Goal: Communication & Community: Answer question/provide support

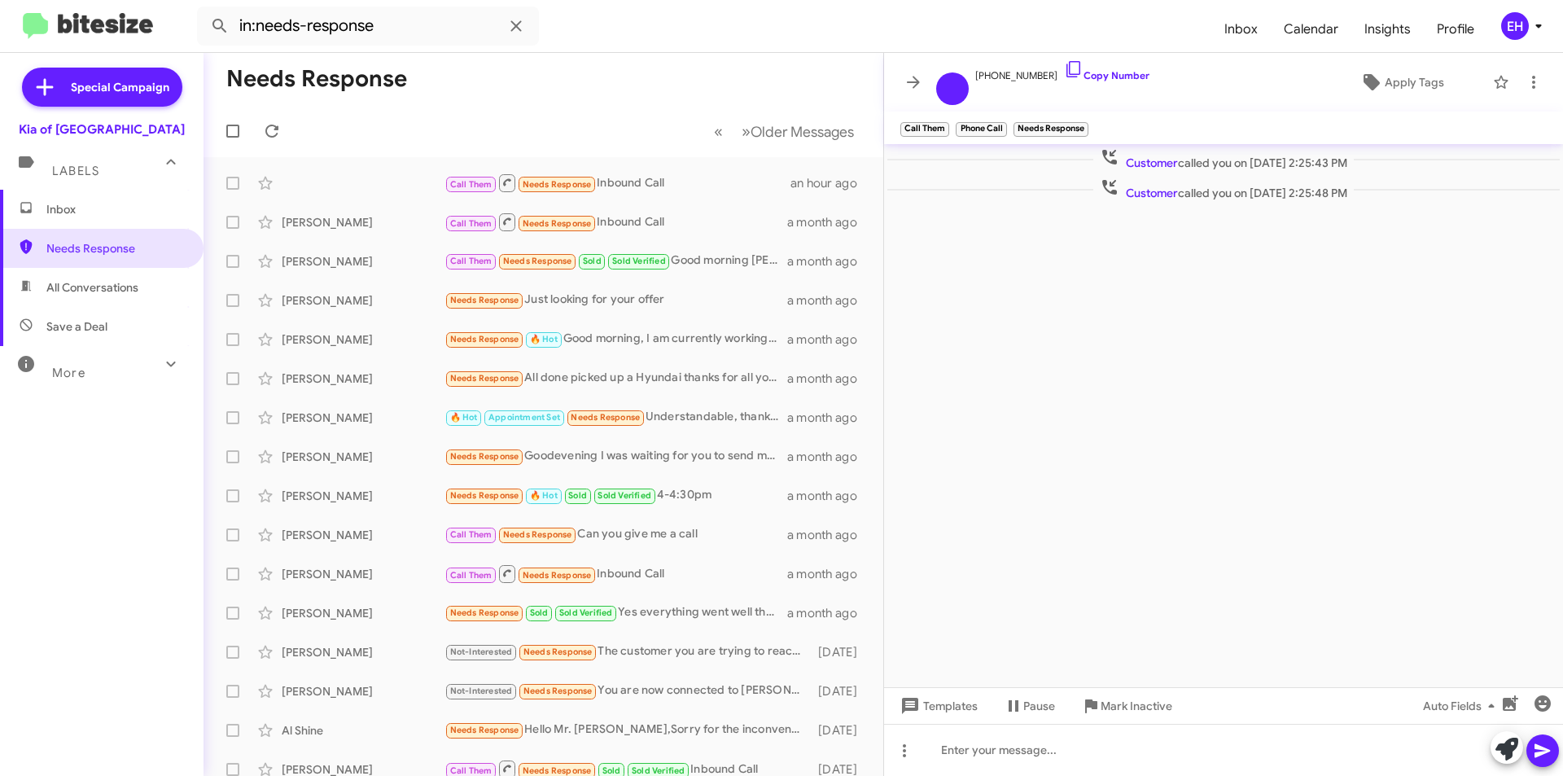
click at [55, 212] on span "Inbox" at bounding box center [115, 209] width 138 height 16
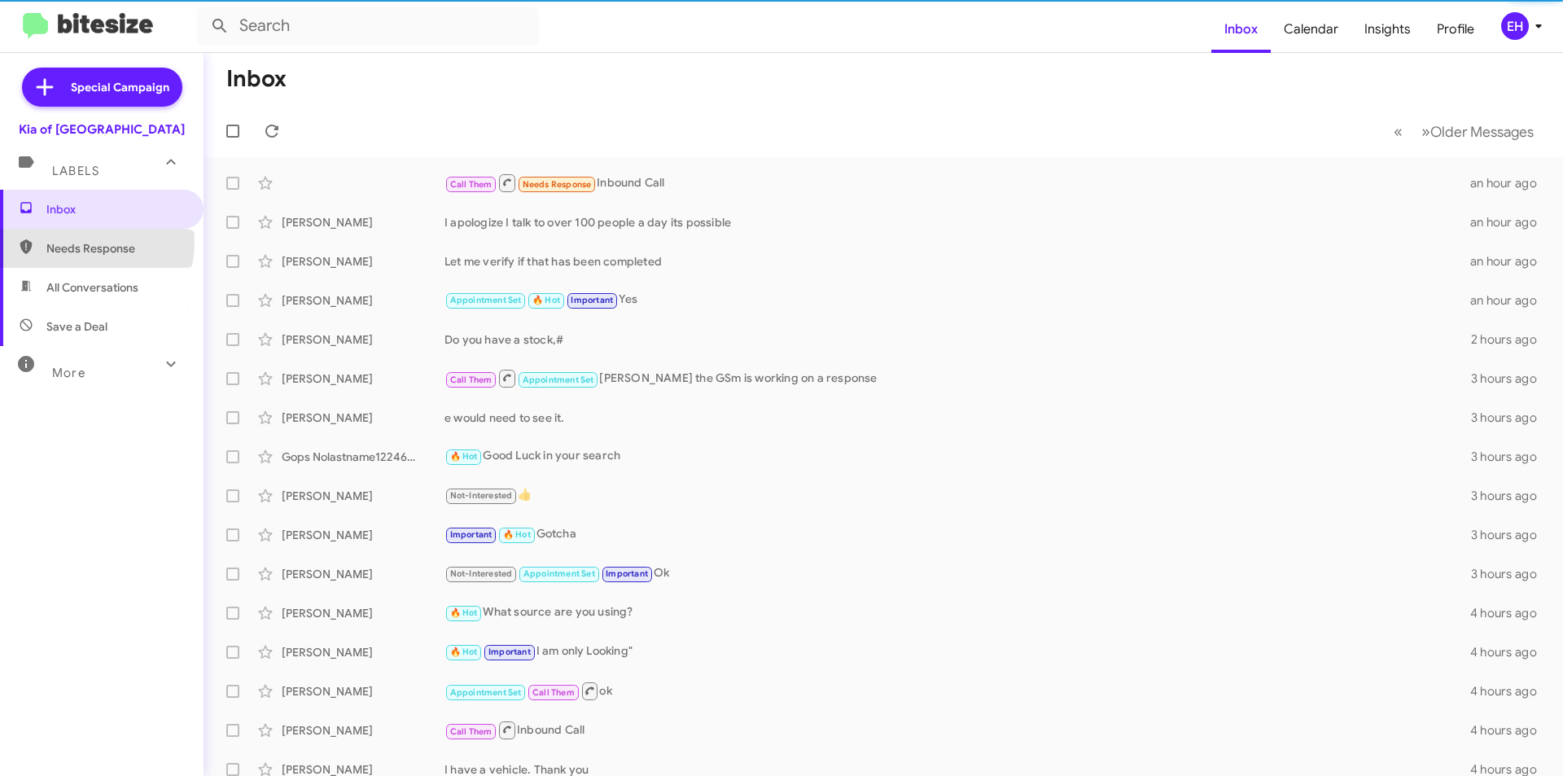
drag, startPoint x: 81, startPoint y: 242, endPoint x: 65, endPoint y: 245, distance: 16.6
click at [81, 242] on span "Needs Response" at bounding box center [115, 248] width 138 height 16
type input "in:needs-response"
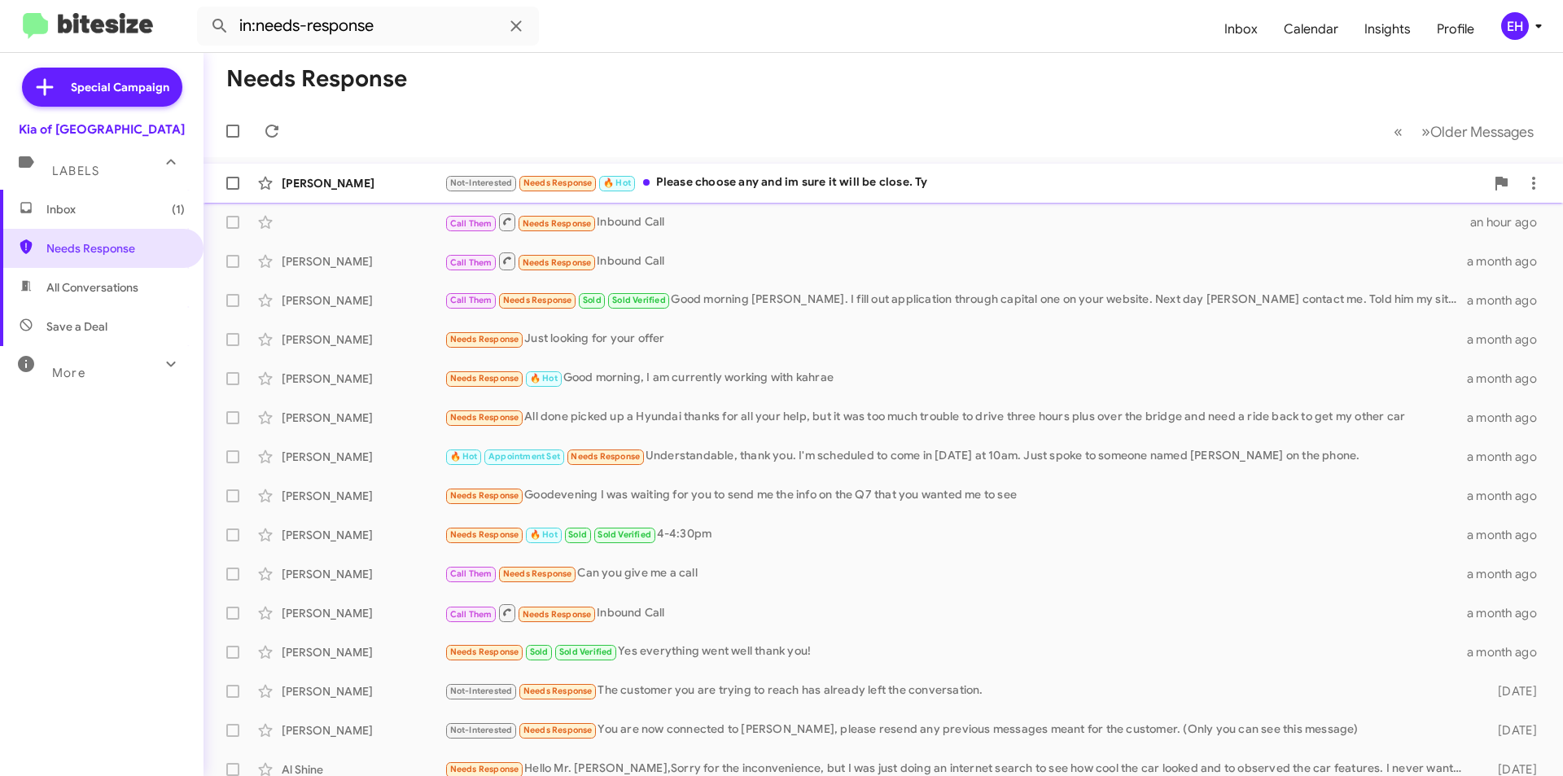
click at [811, 185] on div "Not-Interested Needs Response 🔥 Hot Please choose any and im sure it will be cl…" at bounding box center [964, 182] width 1040 height 19
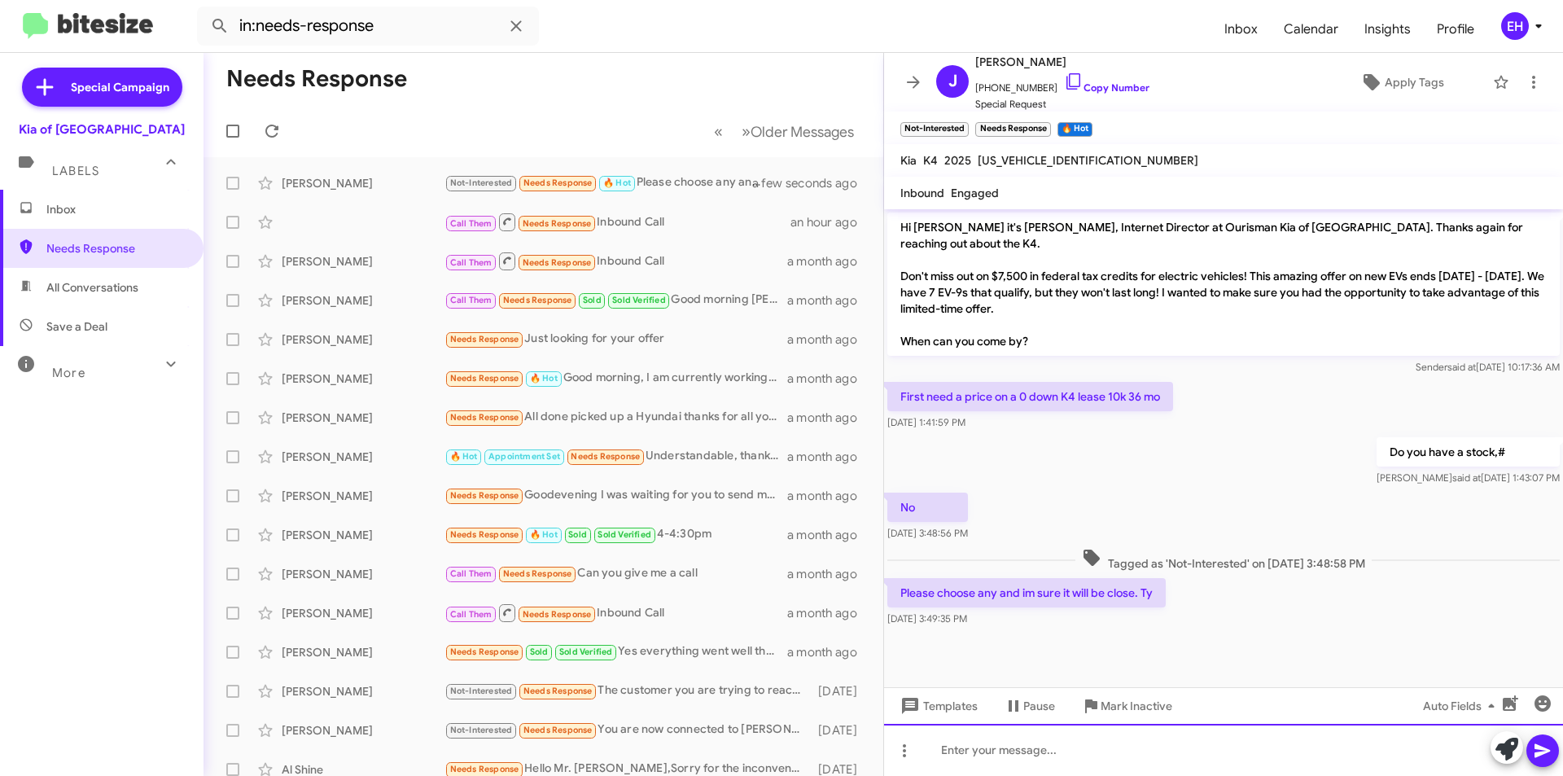
click at [968, 741] on div at bounding box center [1223, 749] width 679 height 52
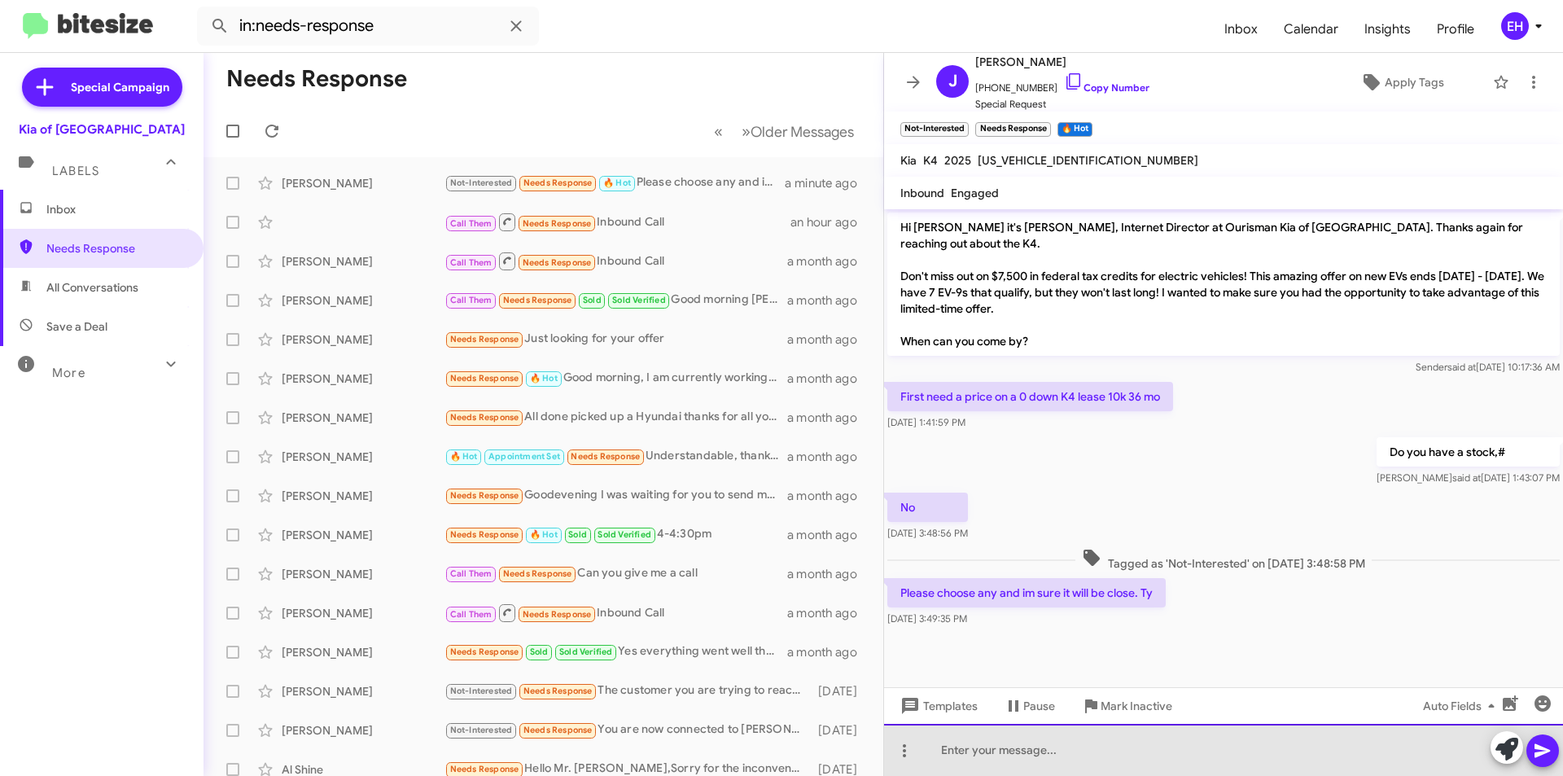
click at [1058, 761] on div at bounding box center [1223, 749] width 679 height 52
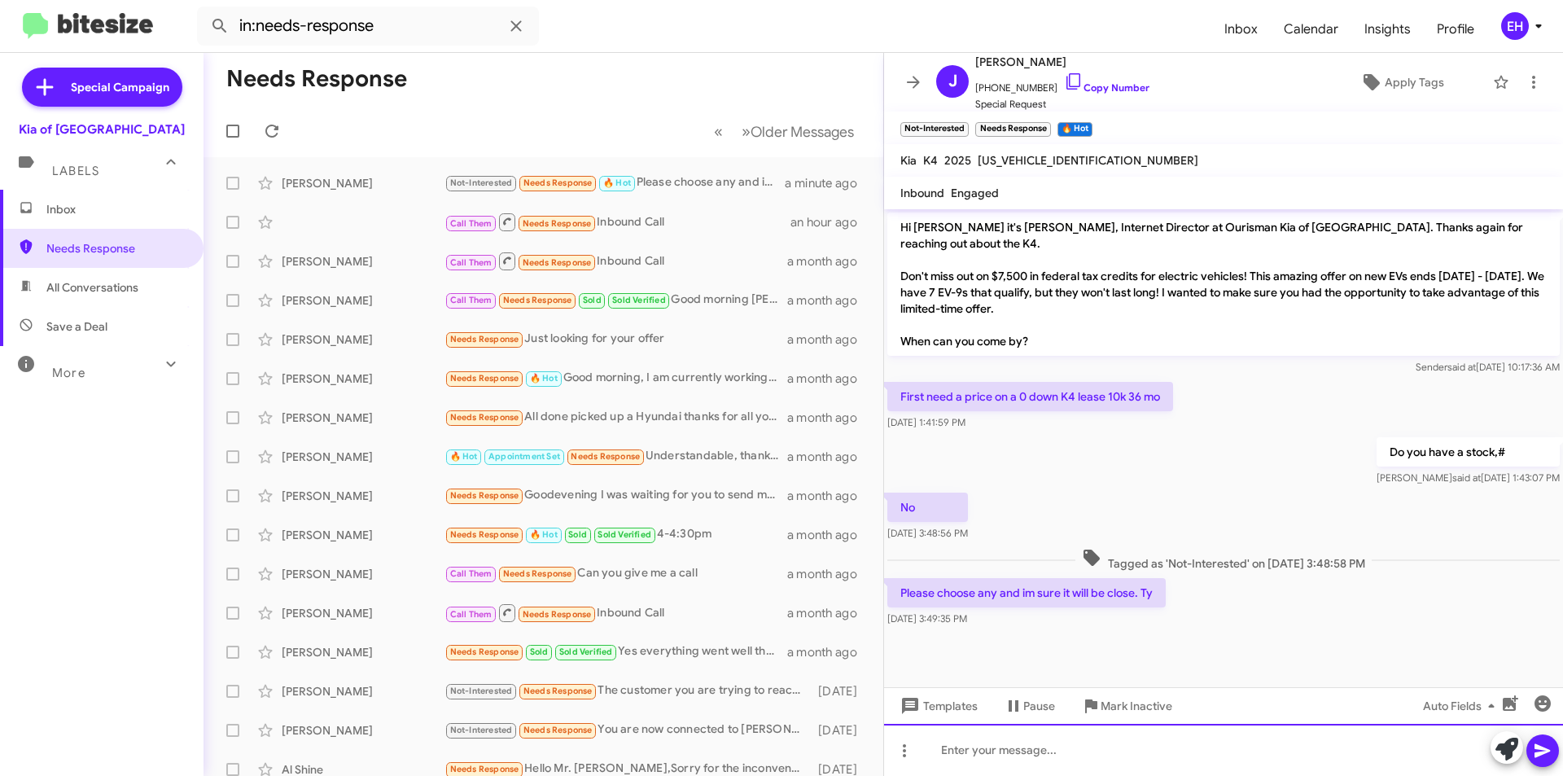
paste div
click at [1549, 748] on icon at bounding box center [1542, 751] width 20 height 20
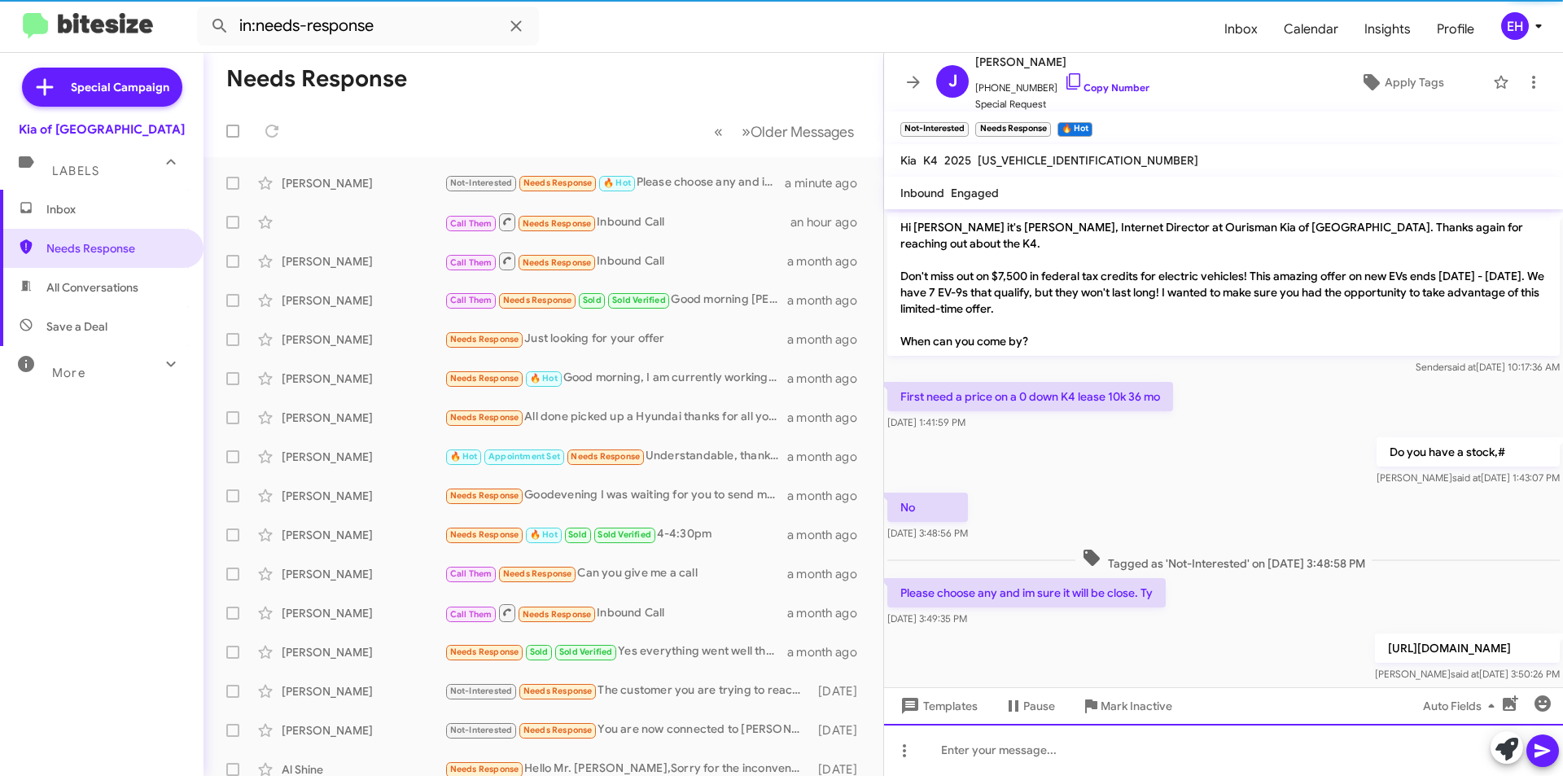
scroll to position [11, 0]
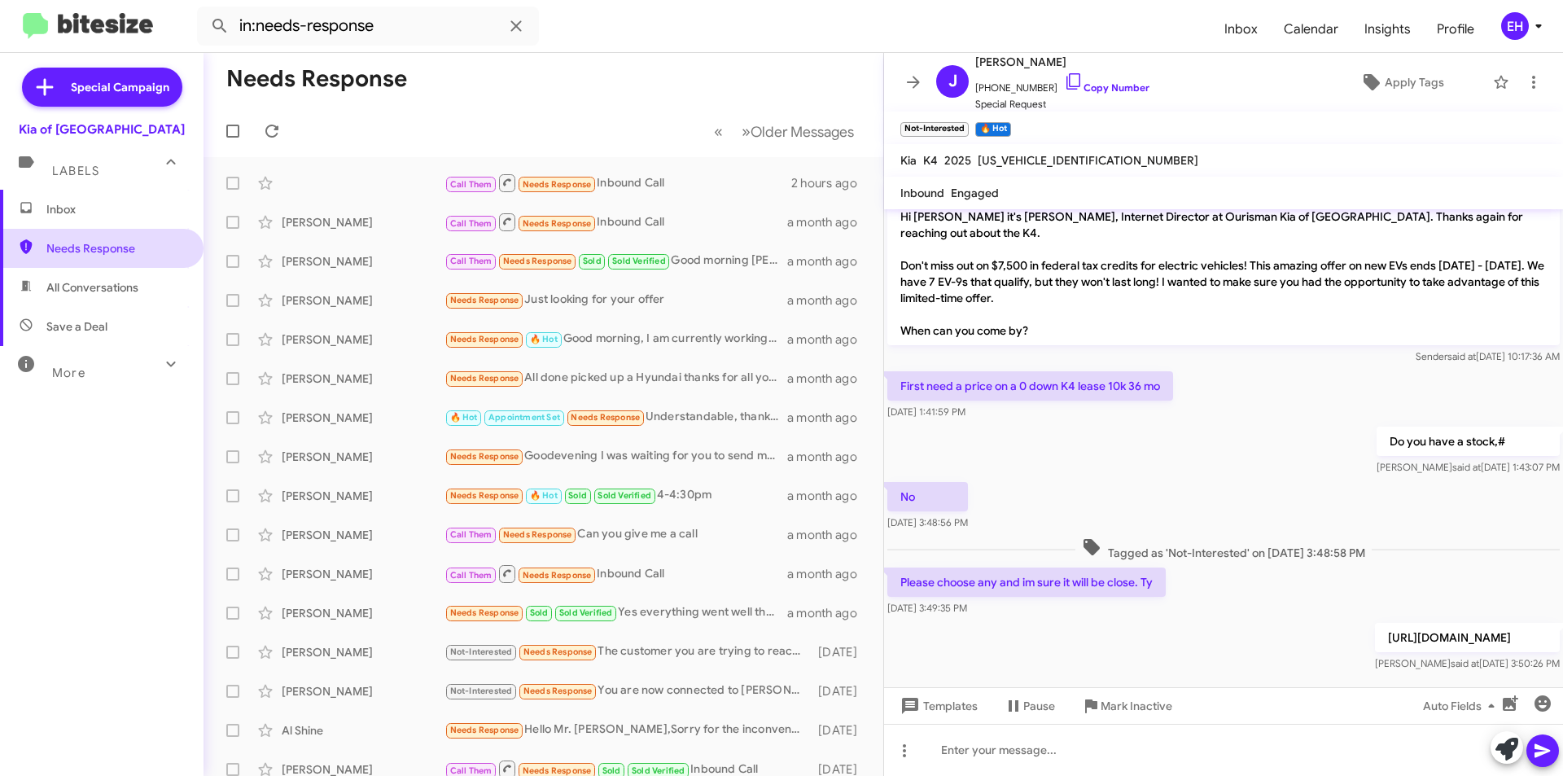
click at [93, 247] on span "Needs Response" at bounding box center [115, 248] width 138 height 16
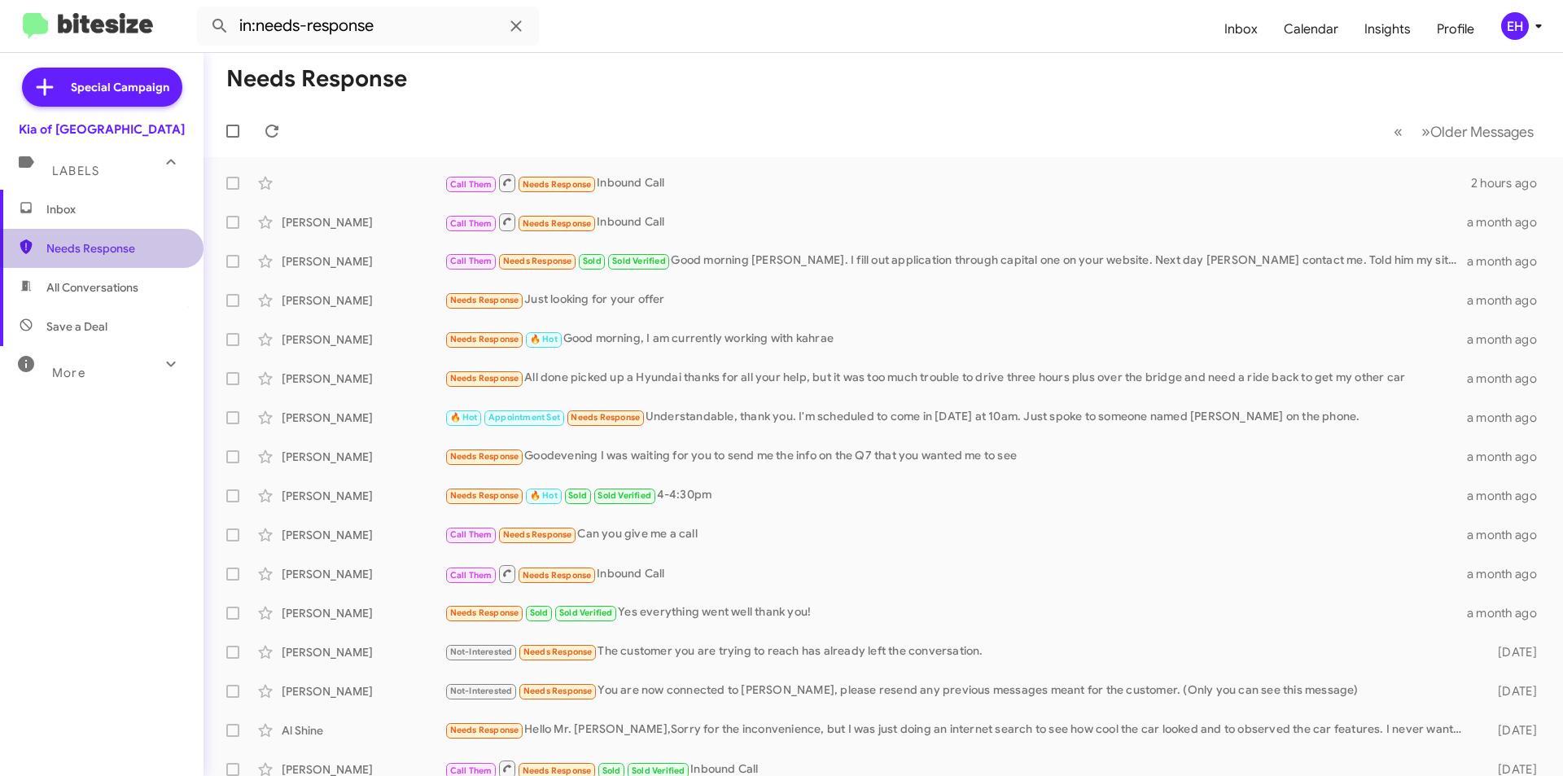
click at [111, 236] on span "Needs Response" at bounding box center [101, 248] width 203 height 39
click at [76, 216] on span "Inbox" at bounding box center [115, 209] width 138 height 16
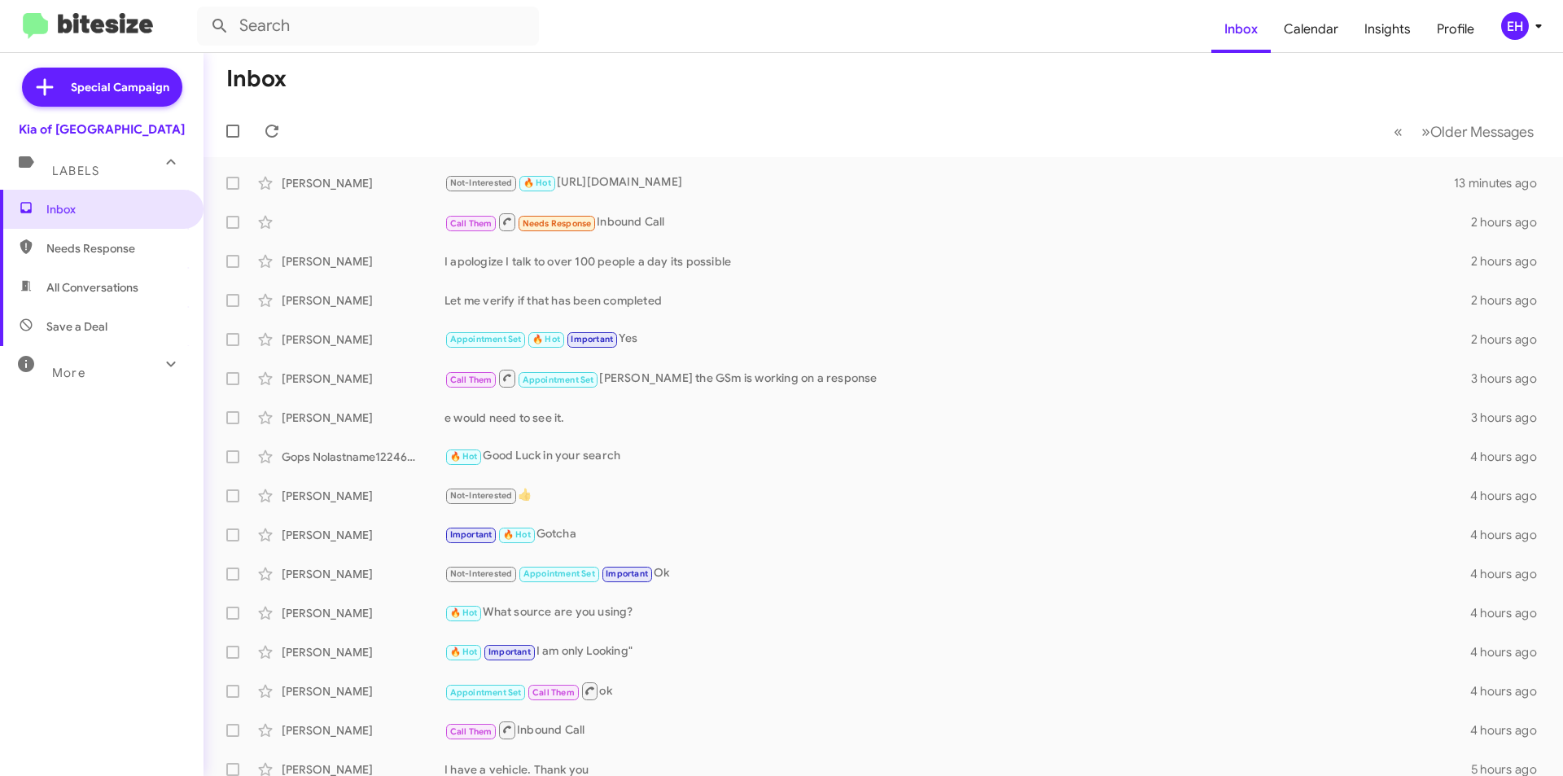
click at [76, 291] on span "All Conversations" at bounding box center [92, 287] width 92 height 16
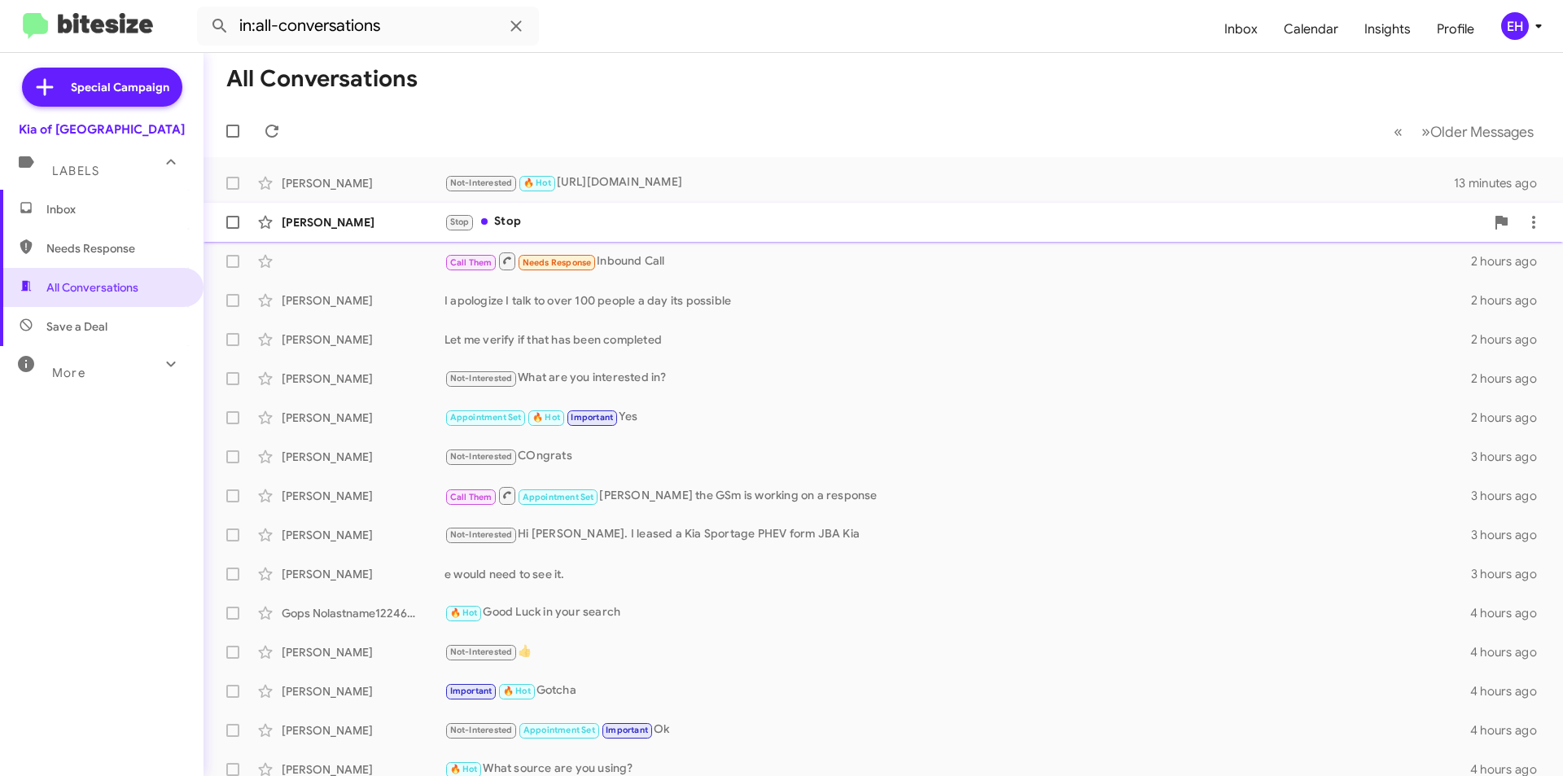
click at [514, 223] on div "Stop Stop" at bounding box center [964, 221] width 1040 height 19
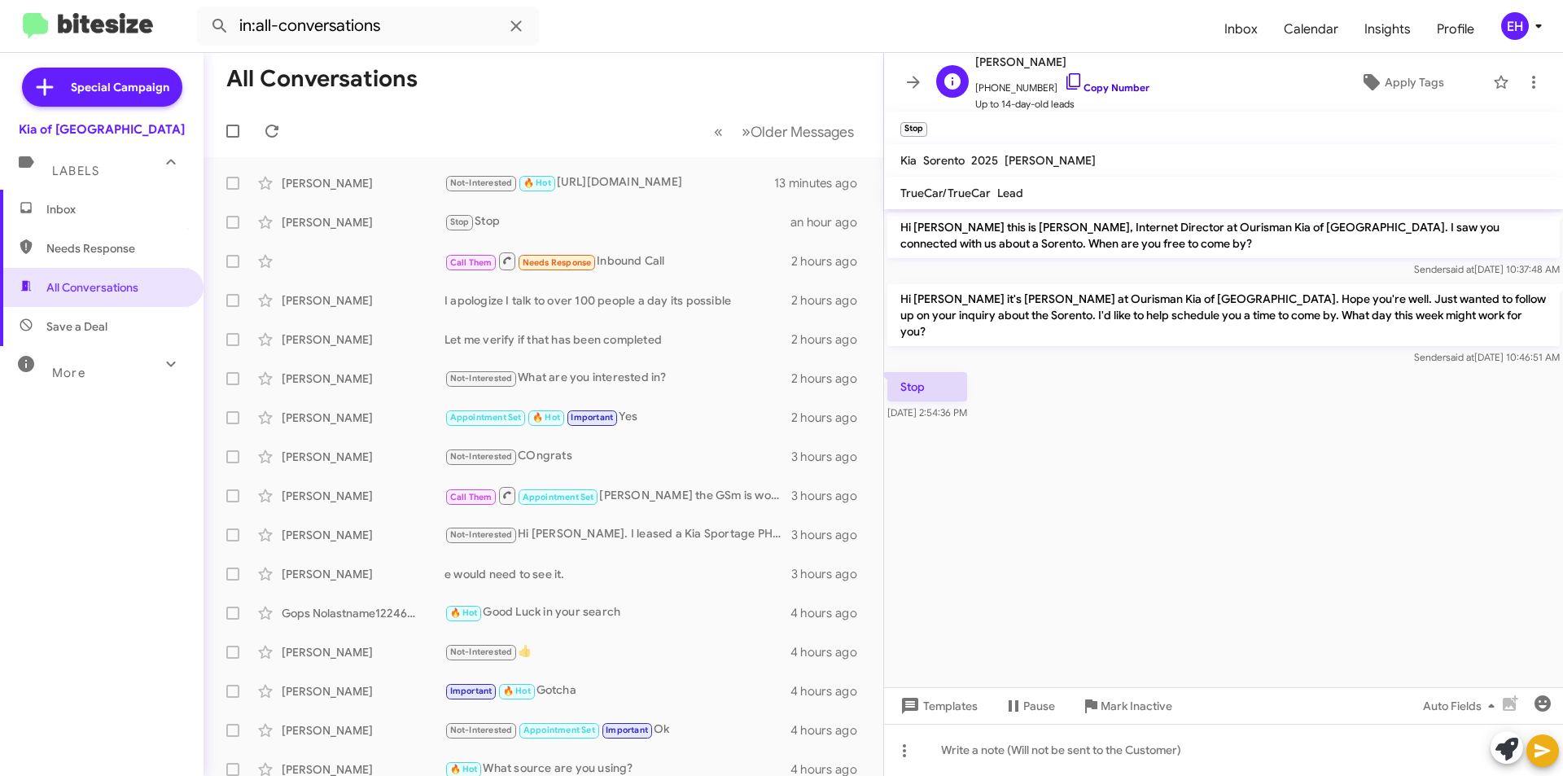
click at [1107, 88] on link "Copy Number" at bounding box center [1106, 87] width 85 height 12
click at [1158, 710] on span "Mark Inactive" at bounding box center [1136, 705] width 72 height 29
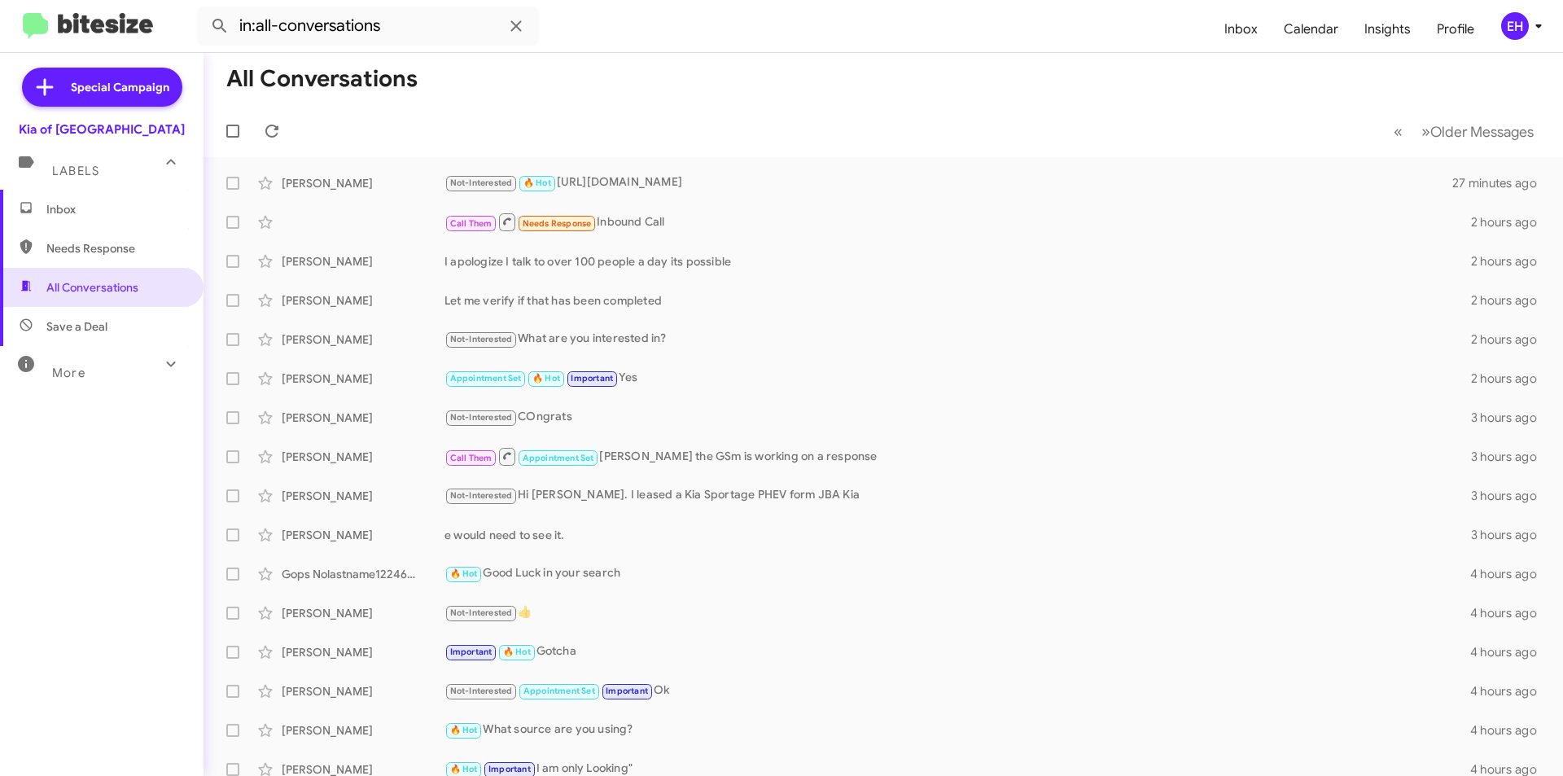
click at [98, 249] on span "Needs Response" at bounding box center [115, 248] width 138 height 16
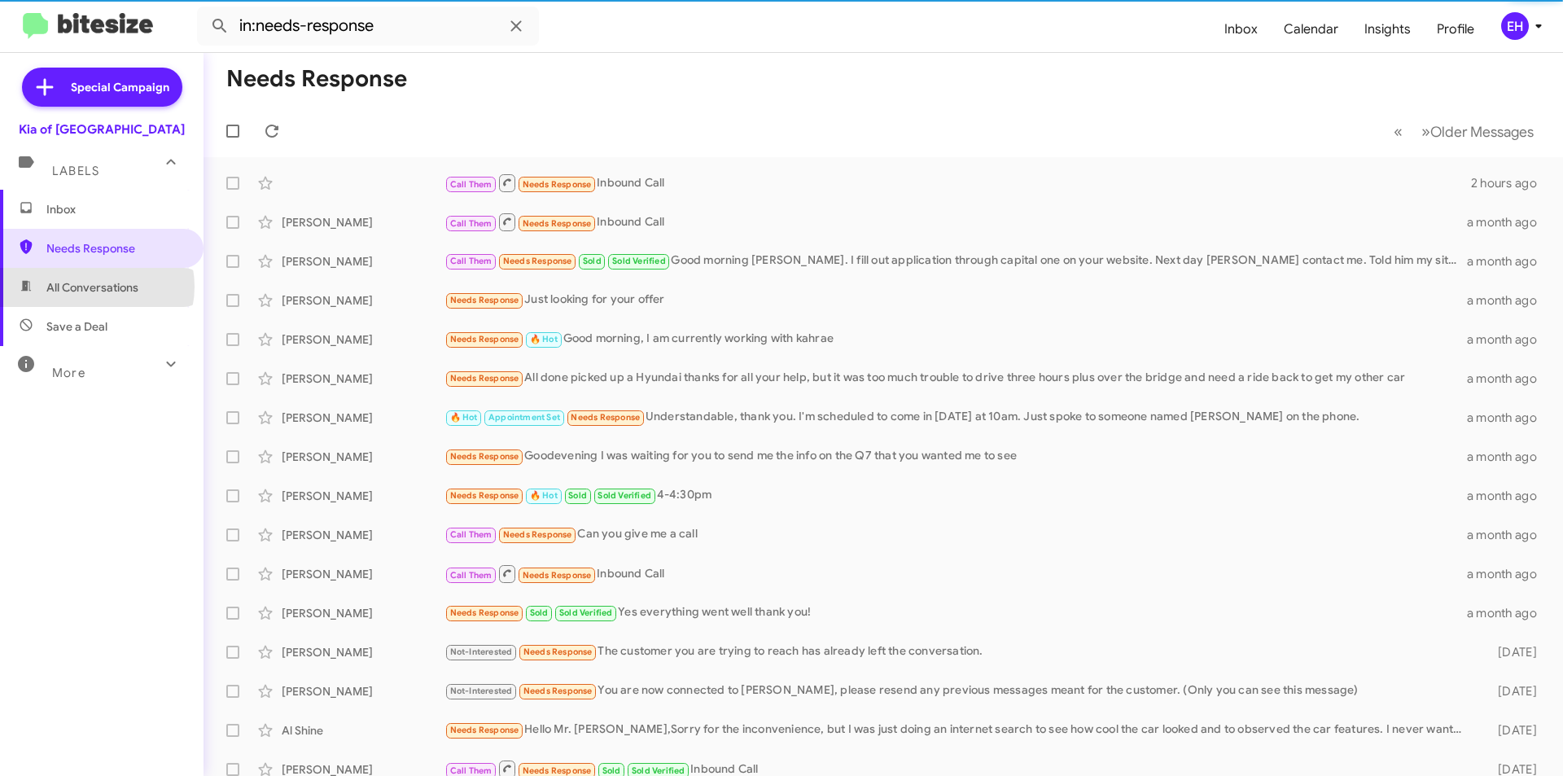
click at [96, 286] on span "All Conversations" at bounding box center [92, 287] width 92 height 16
type input "in:all-conversations"
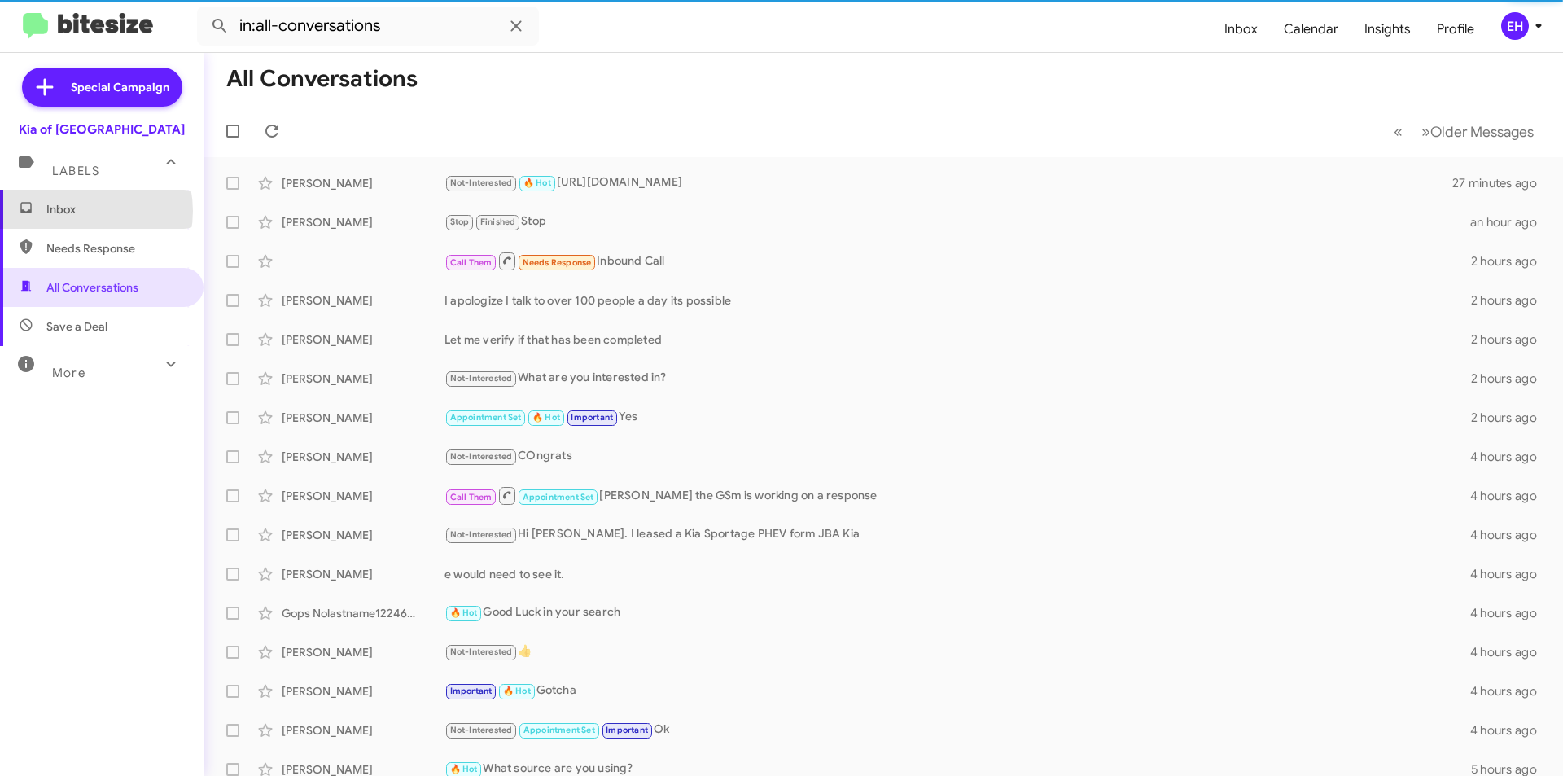
click at [81, 211] on span "Inbox" at bounding box center [115, 209] width 138 height 16
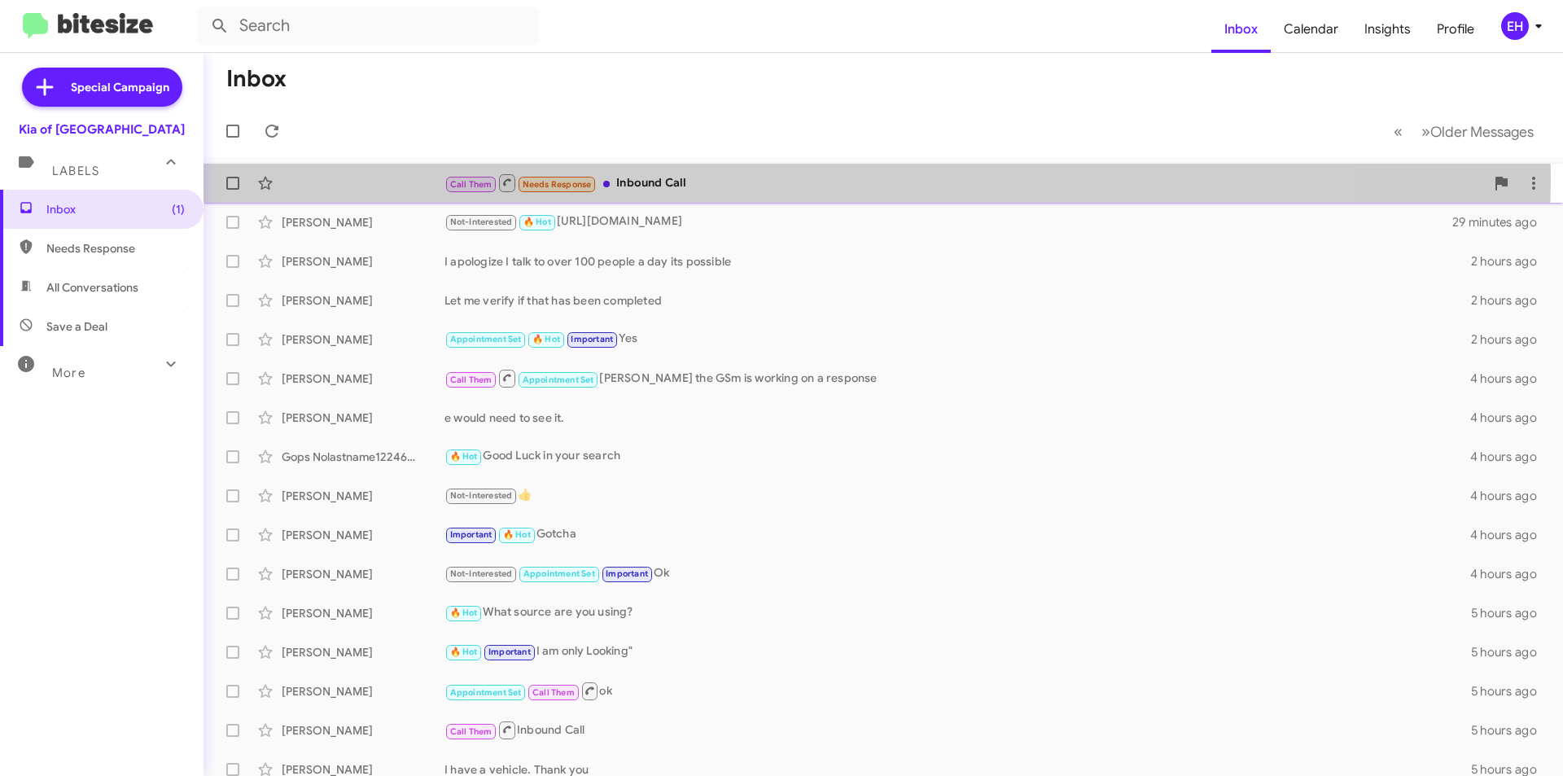
click at [625, 177] on div "Call Them Needs Response Inbound Call" at bounding box center [964, 183] width 1040 height 20
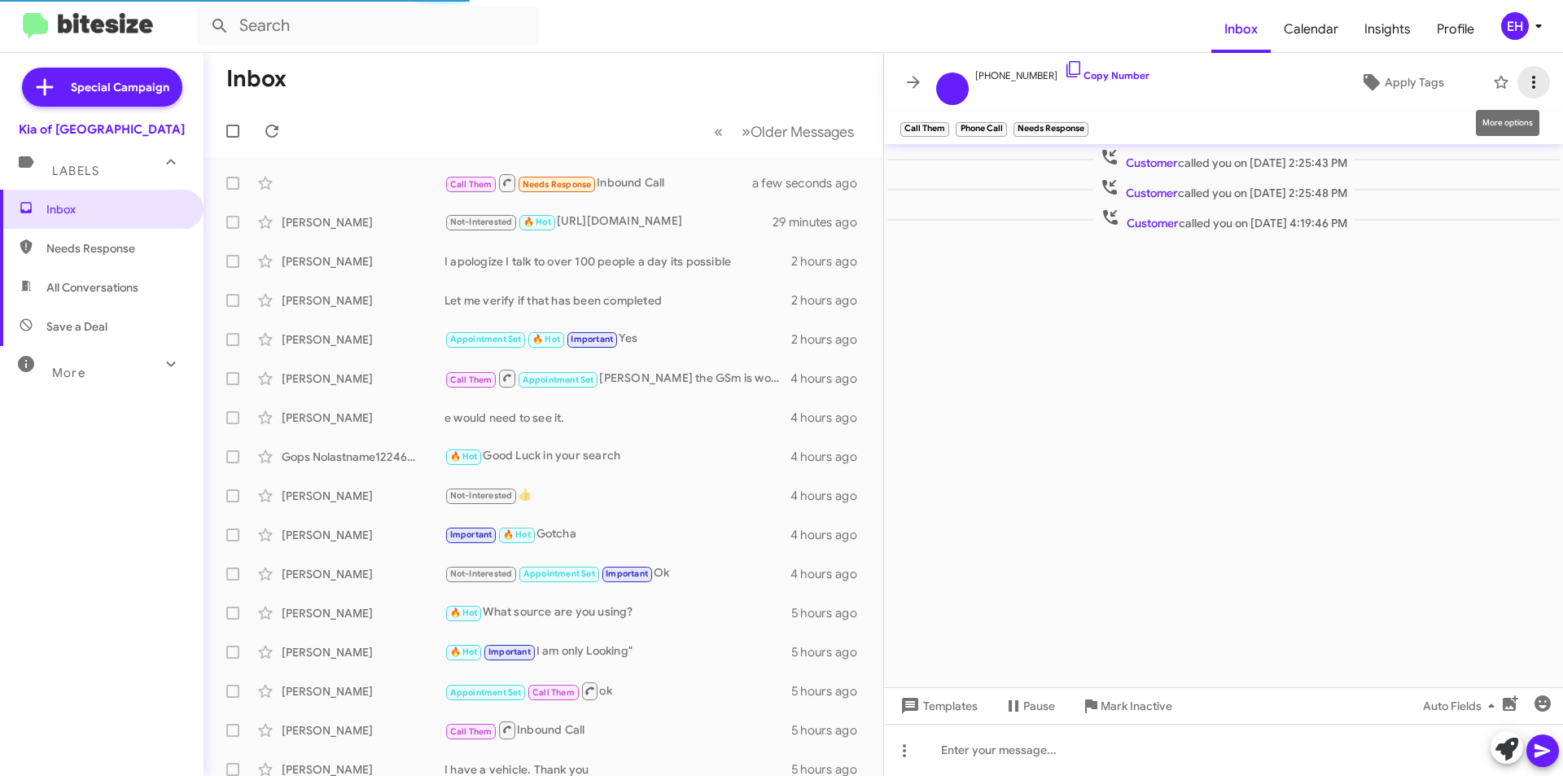
click at [1537, 74] on icon at bounding box center [1533, 82] width 20 height 20
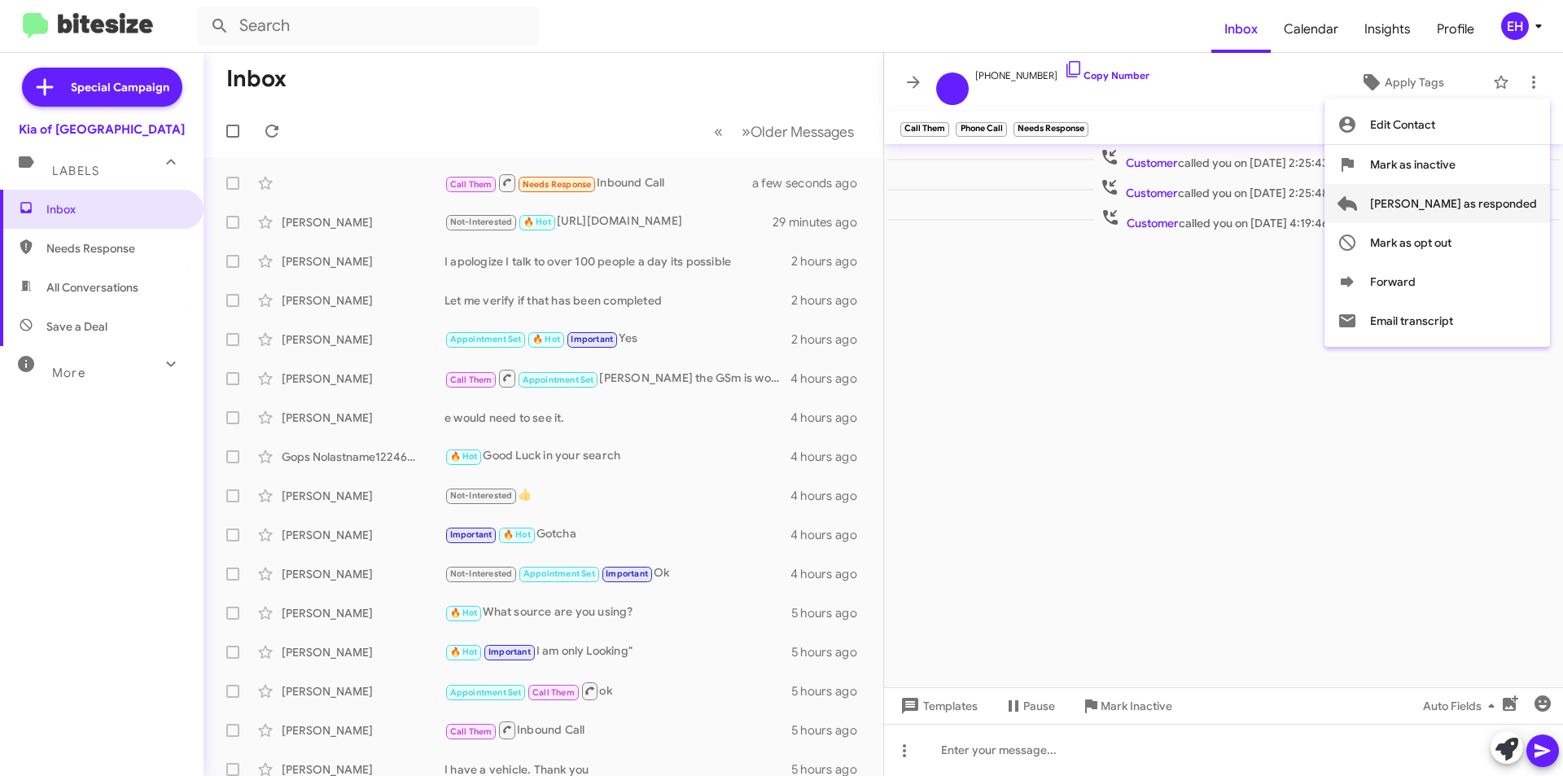
click at [1486, 203] on span "[PERSON_NAME] as responded" at bounding box center [1453, 203] width 167 height 39
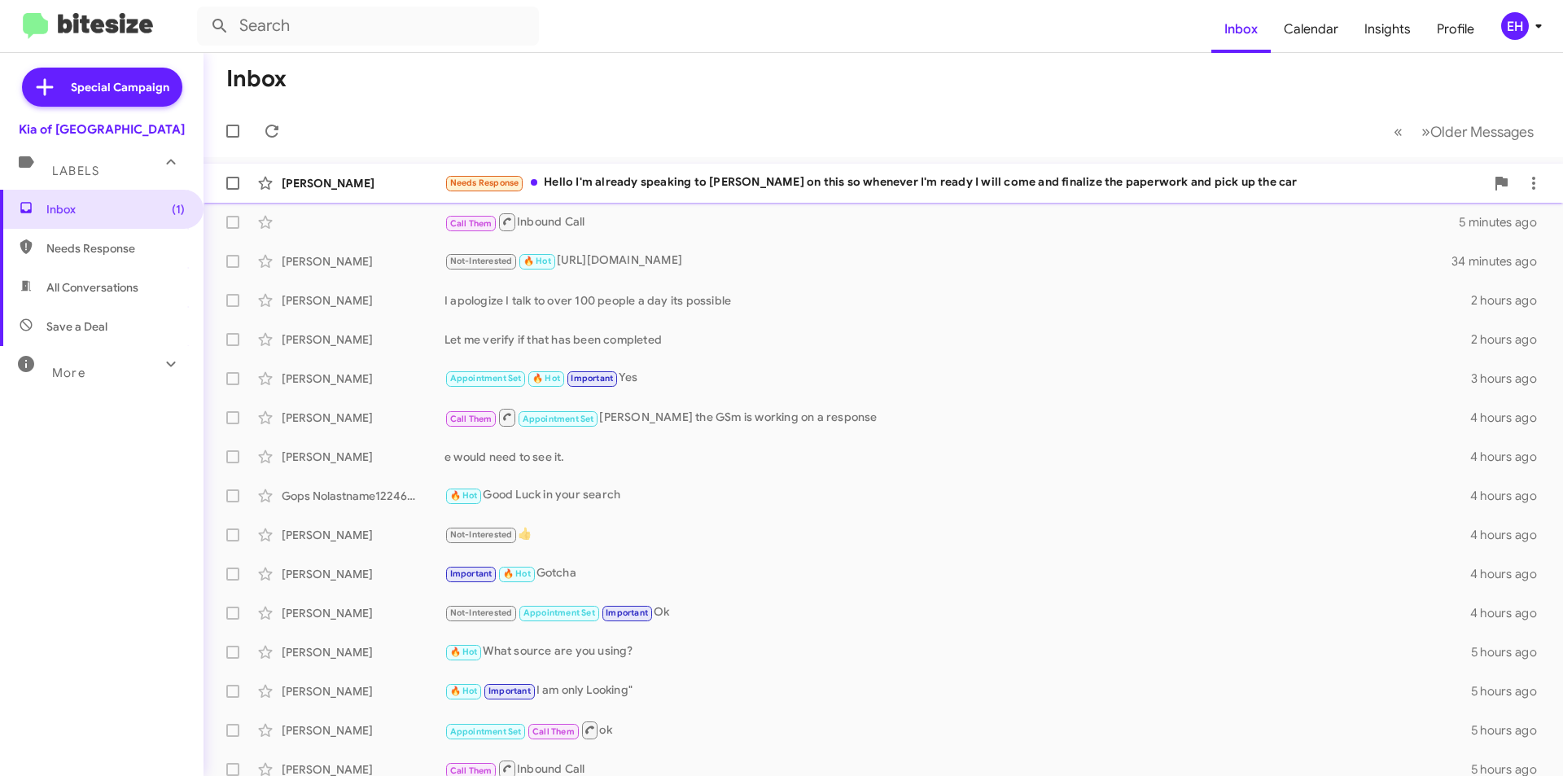
click at [655, 177] on div "Needs Response Hello I'm already speaking to [PERSON_NAME] on this so whenever …" at bounding box center [964, 182] width 1040 height 19
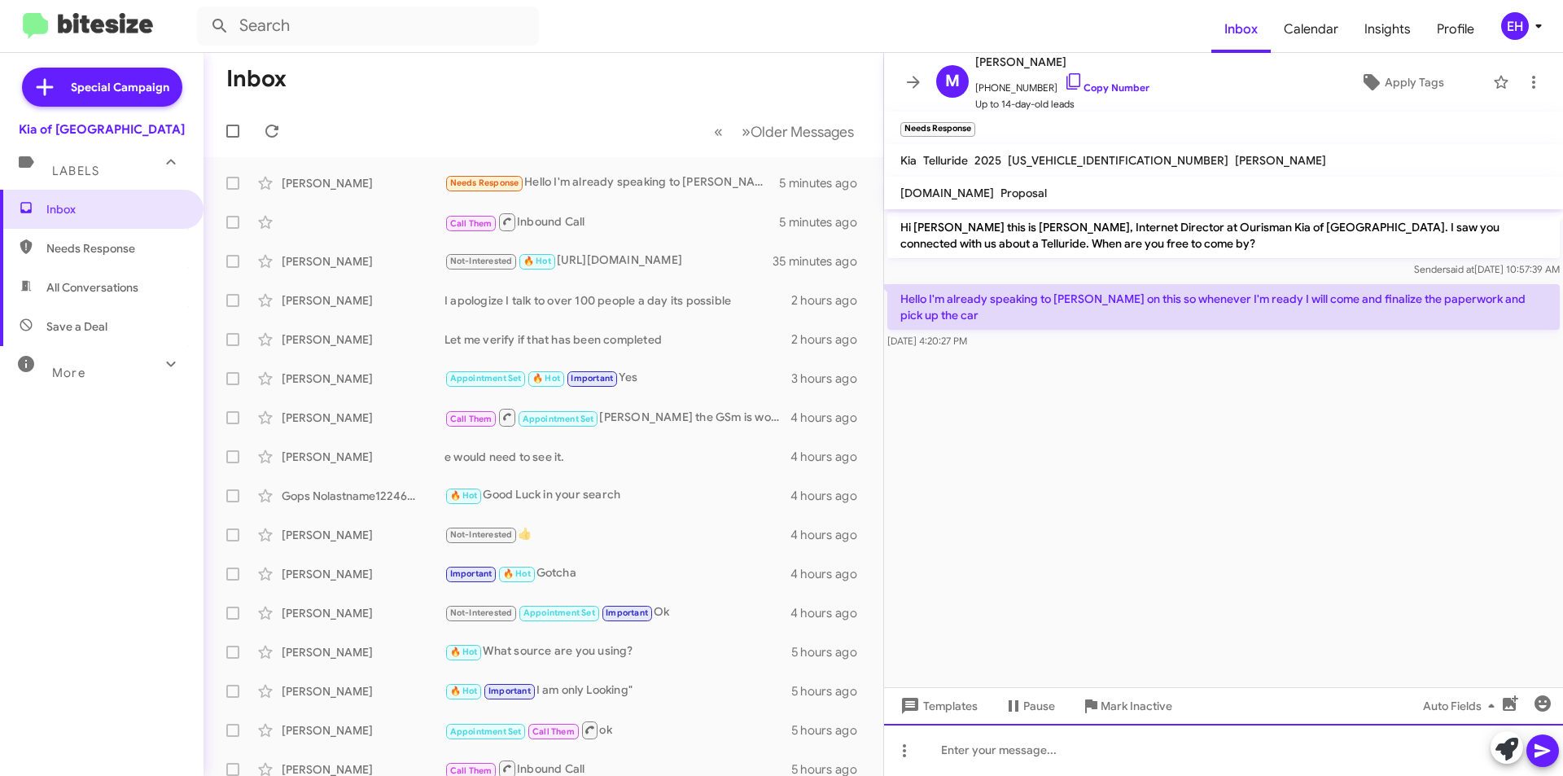
click at [1181, 739] on div at bounding box center [1223, 749] width 679 height 52
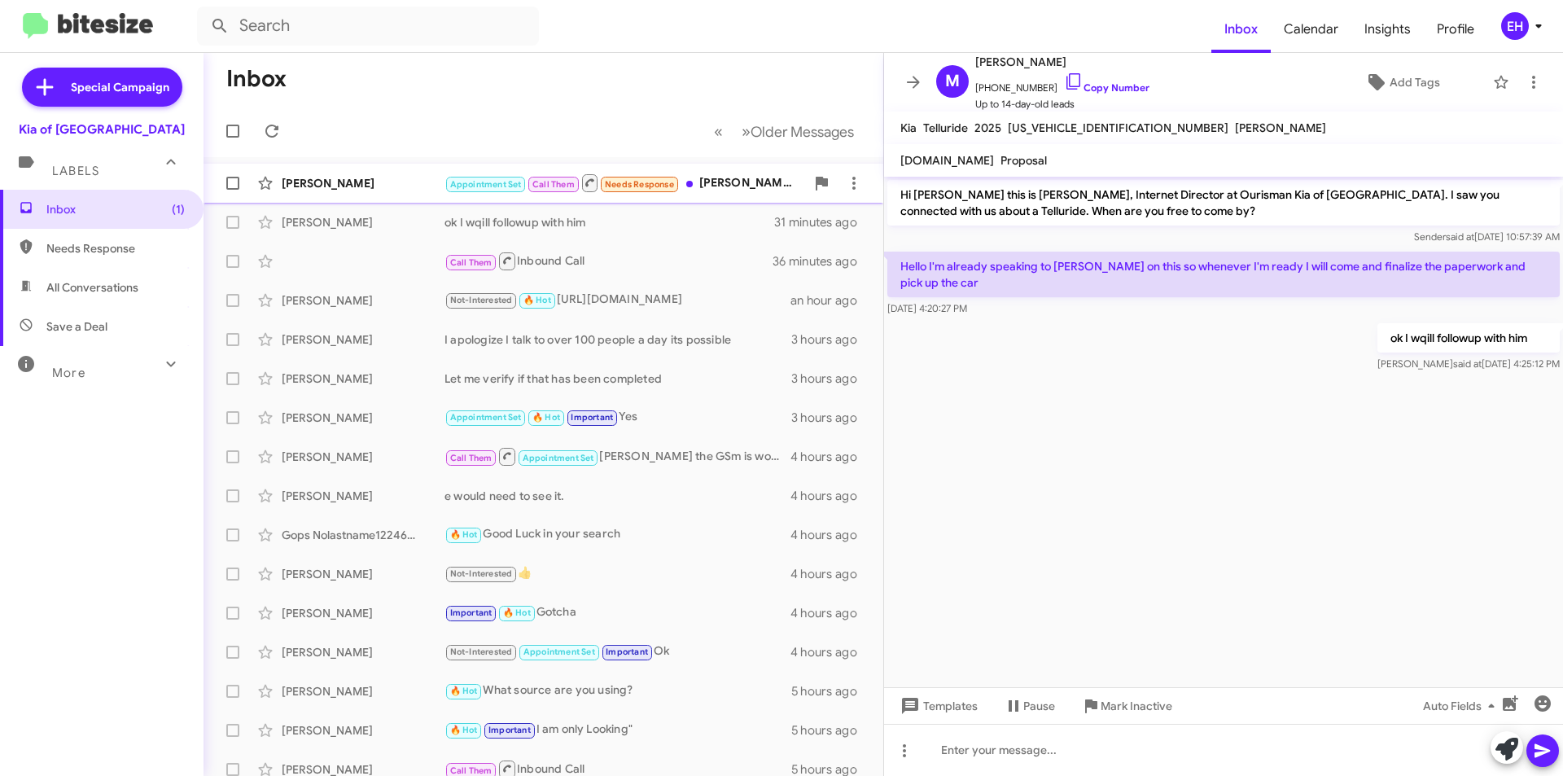
click at [744, 186] on div "Appointment Set Call Them Needs Response [PERSON_NAME] They finally got back to…" at bounding box center [624, 183] width 361 height 20
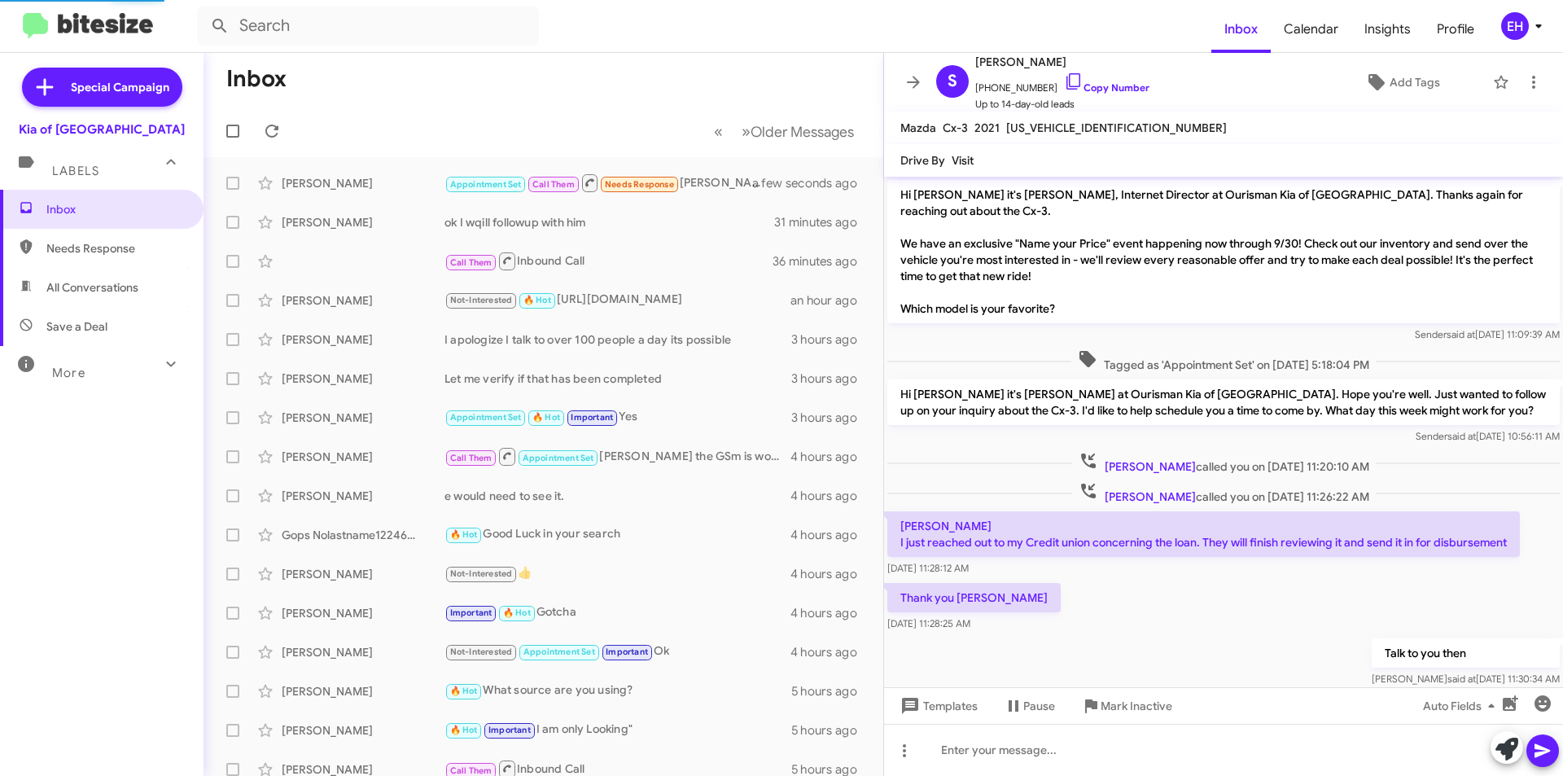
scroll to position [416, 0]
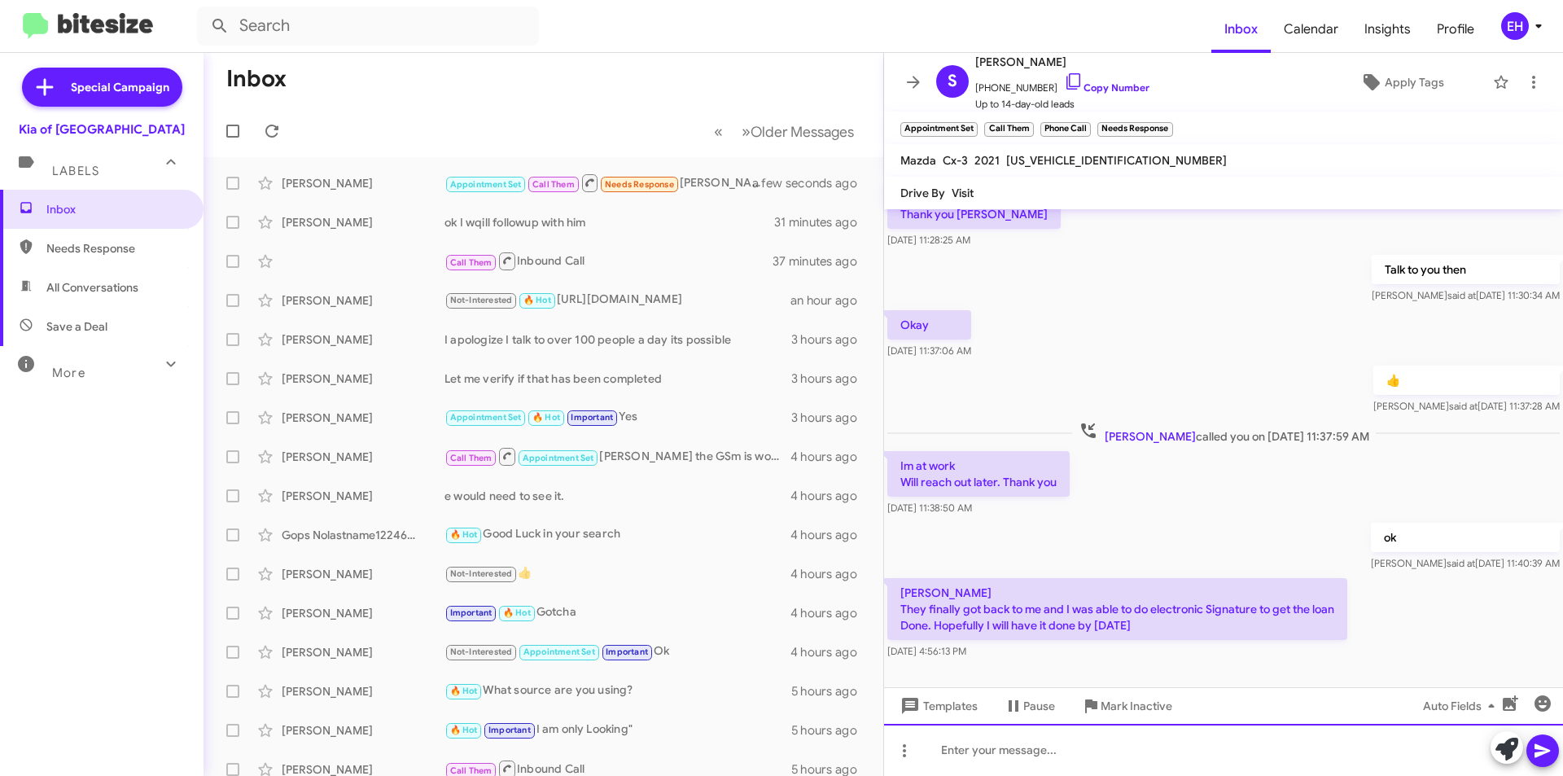
click at [1056, 745] on div at bounding box center [1223, 749] width 679 height 52
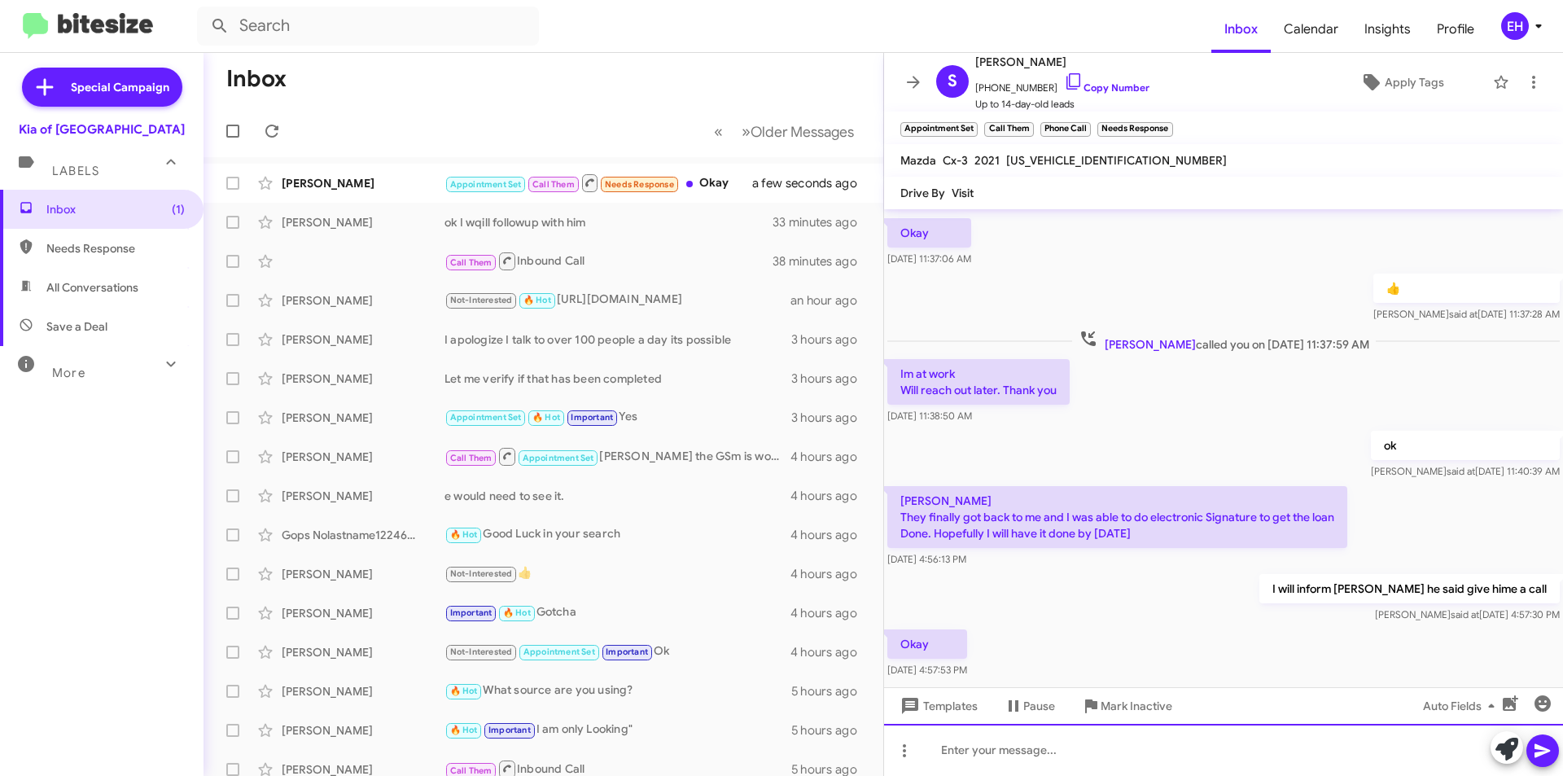
scroll to position [567, 0]
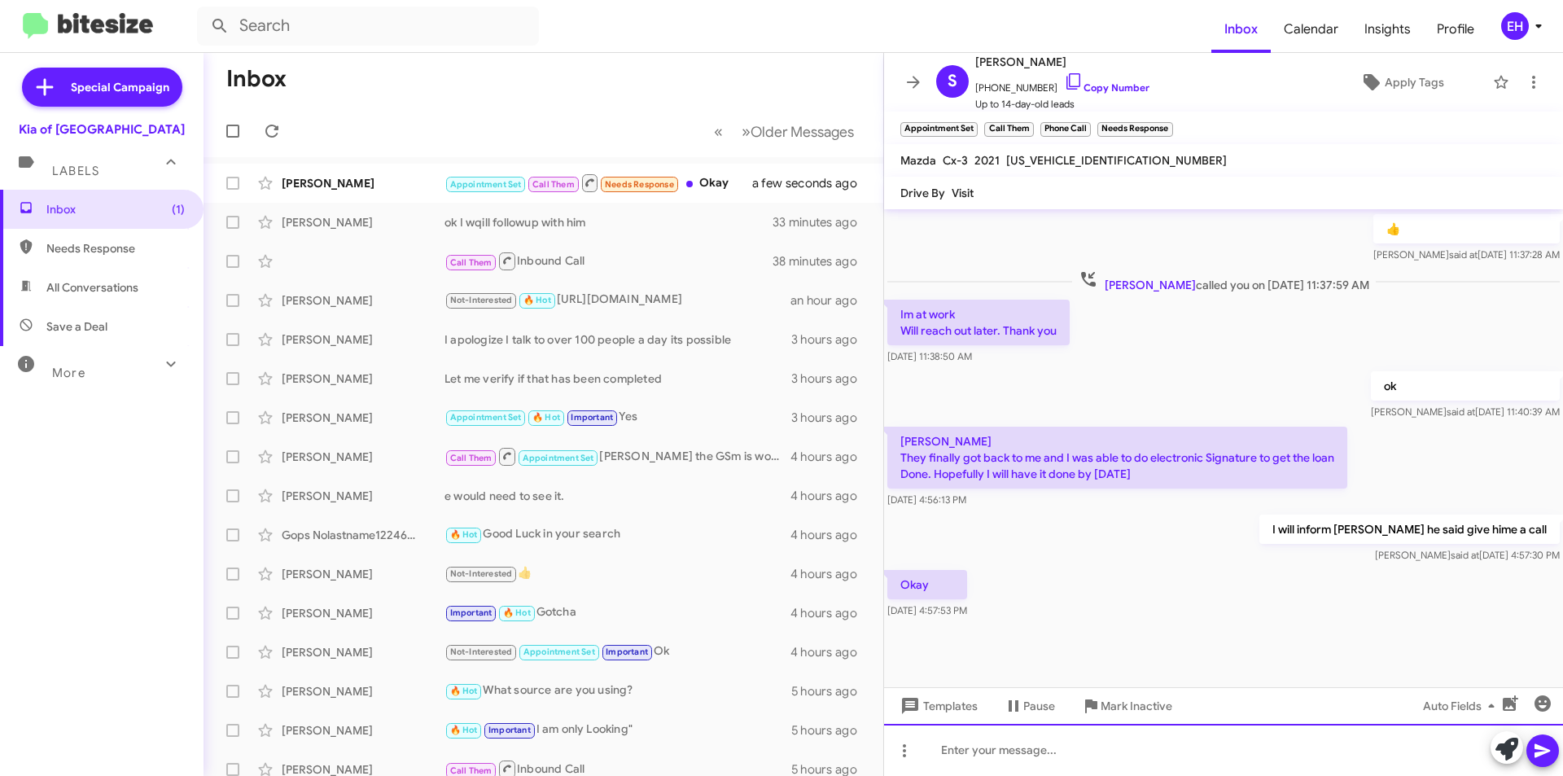
click at [1056, 754] on div at bounding box center [1223, 749] width 679 height 52
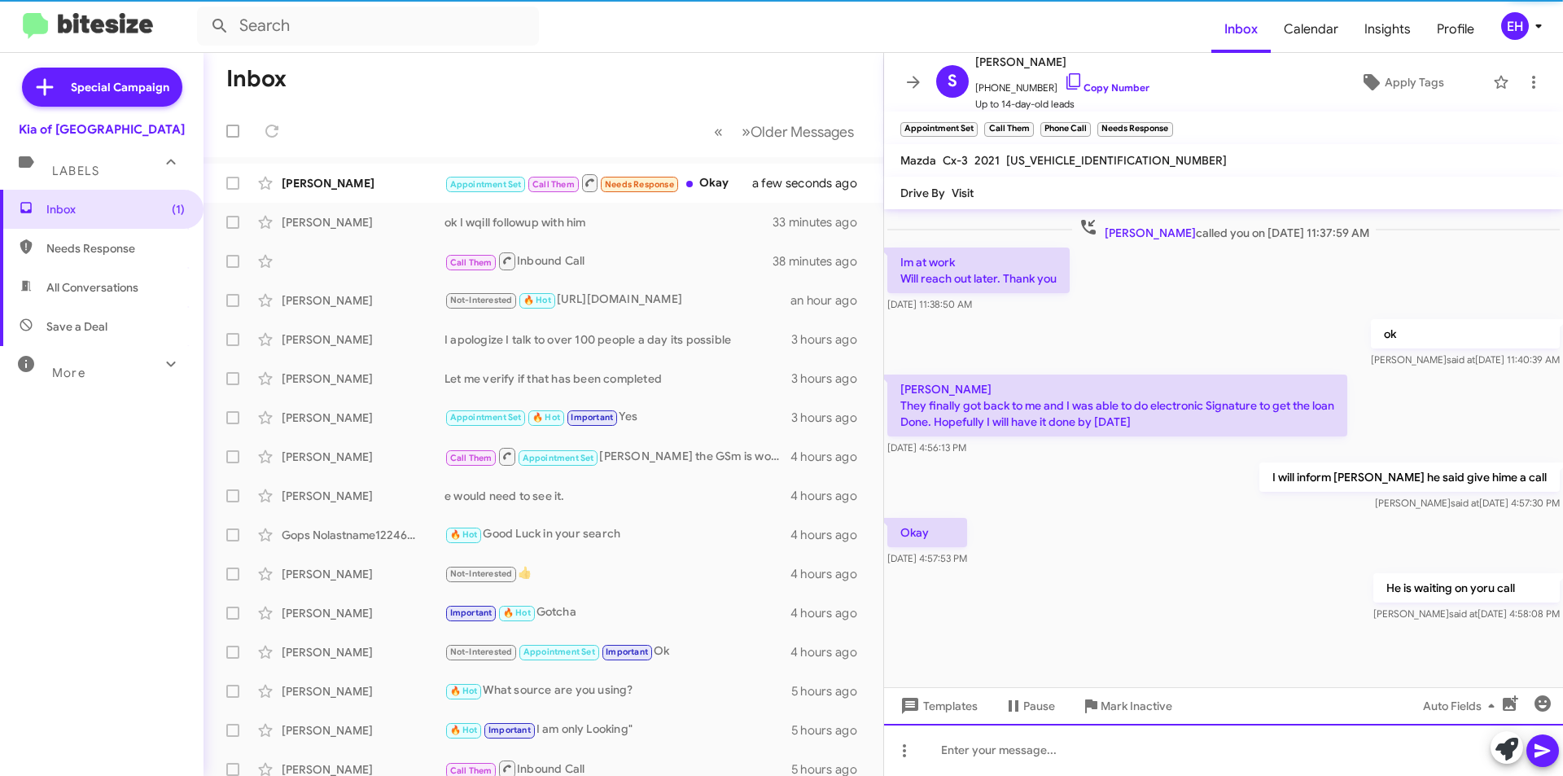
scroll to position [627, 0]
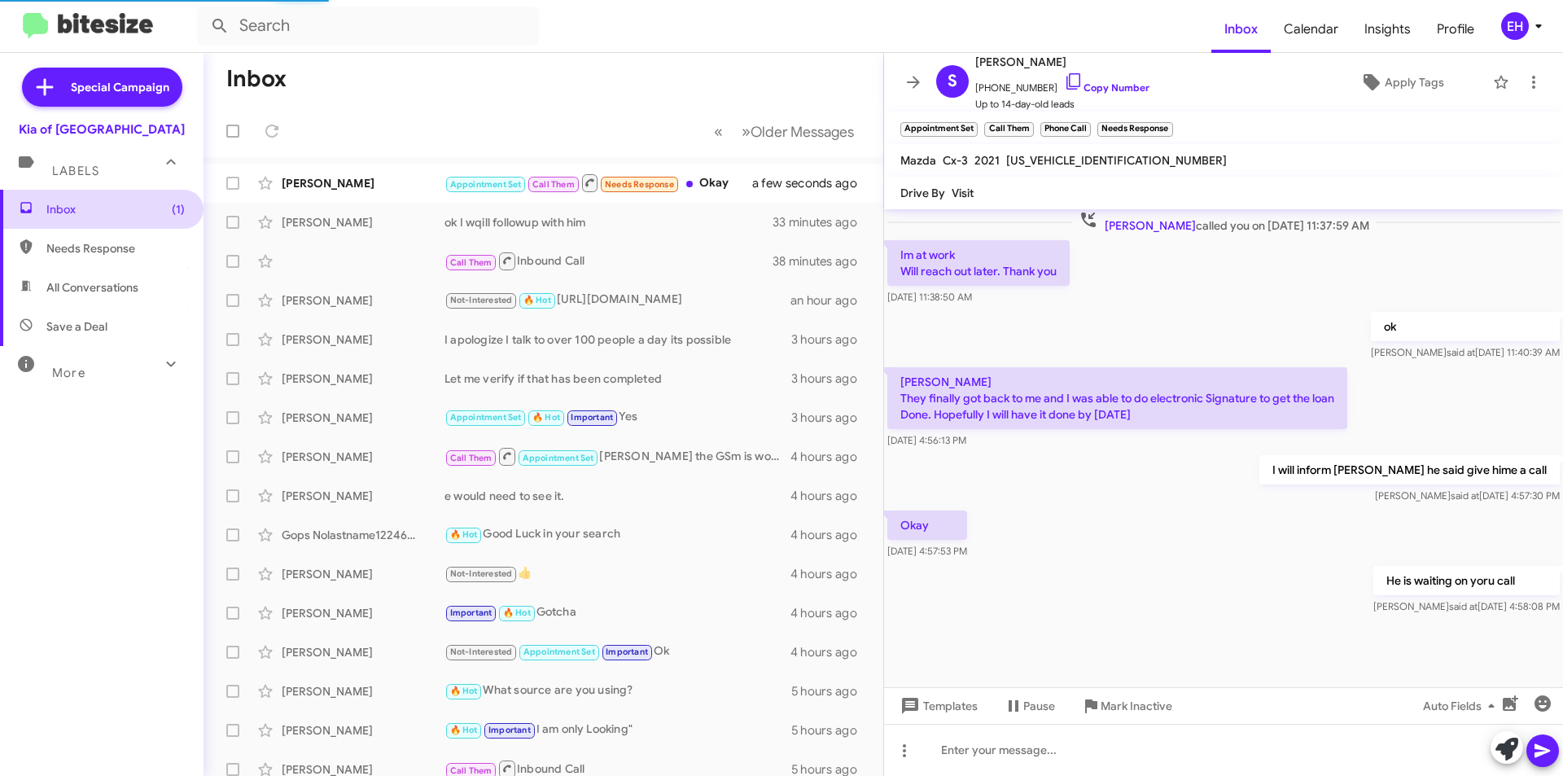
click at [92, 212] on span "Inbox (1)" at bounding box center [115, 209] width 138 height 16
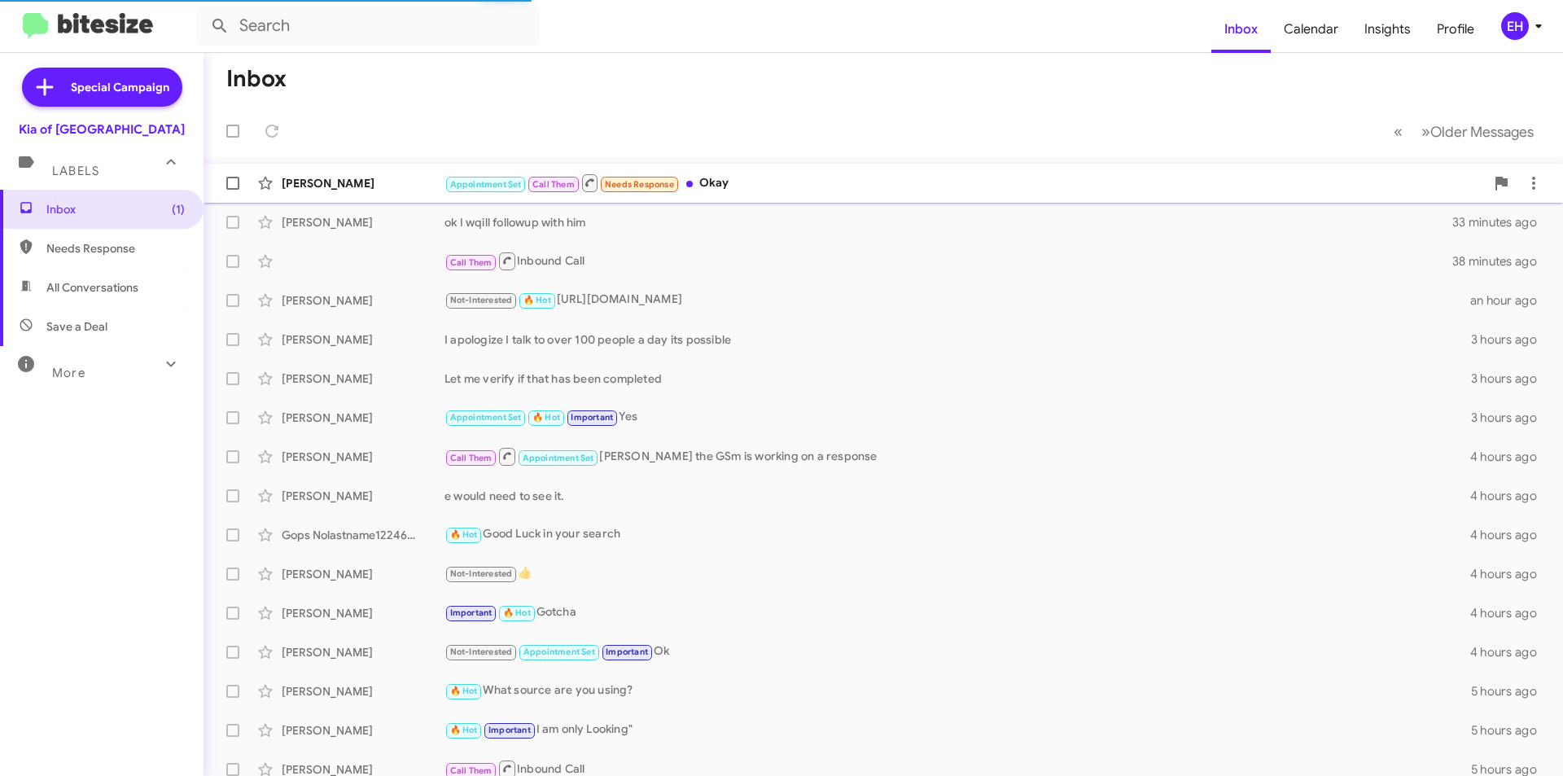
click at [720, 186] on div "Appointment Set Call Them Needs Response Okay" at bounding box center [964, 183] width 1040 height 20
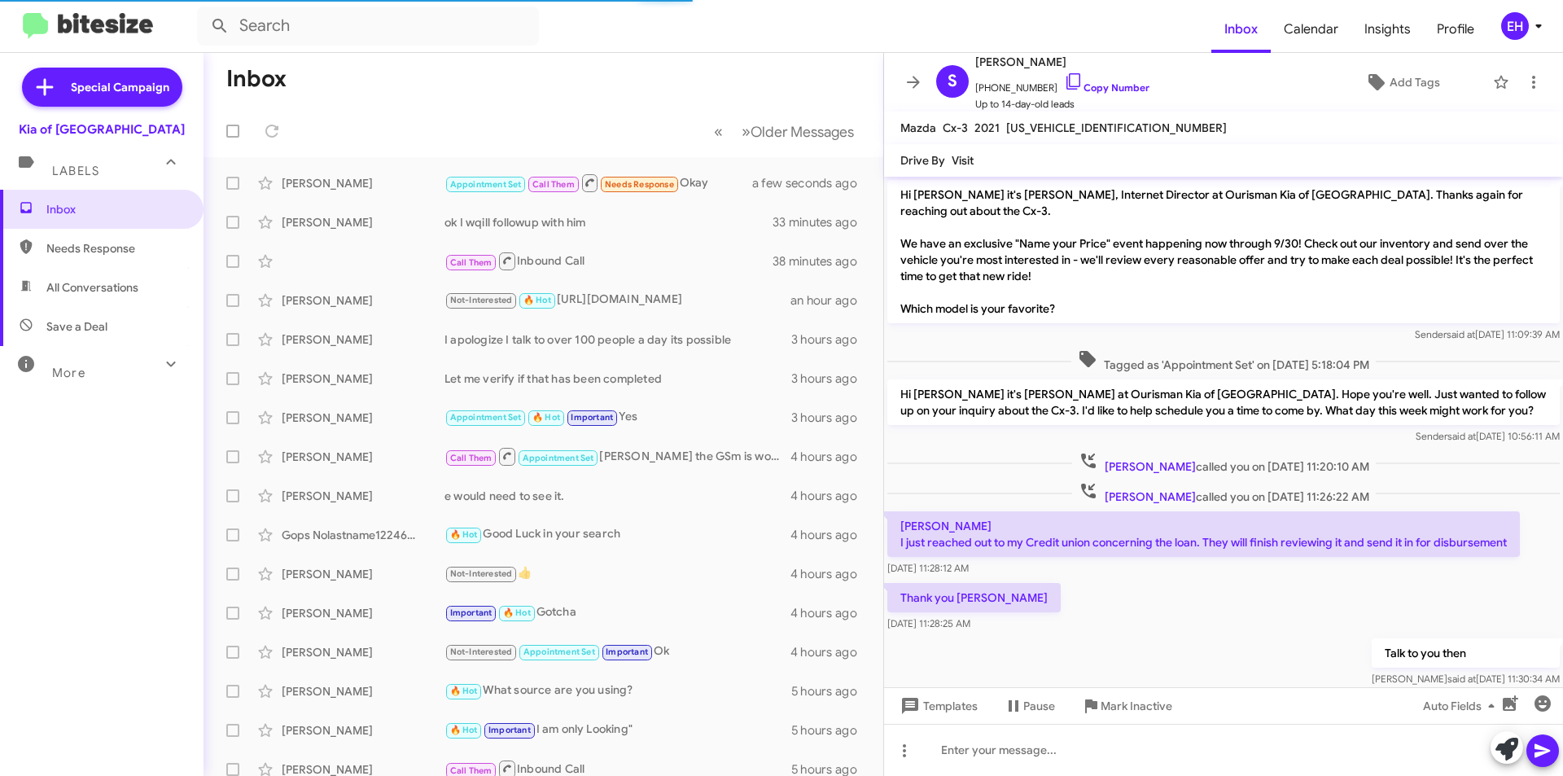
scroll to position [594, 0]
